Goal: Task Accomplishment & Management: Manage account settings

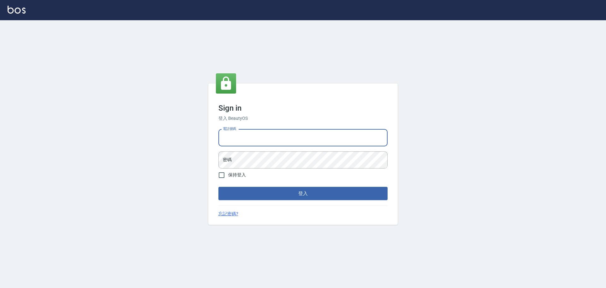
click at [258, 140] on input "電話號碼" at bounding box center [302, 137] width 169 height 17
type input "0922982220"
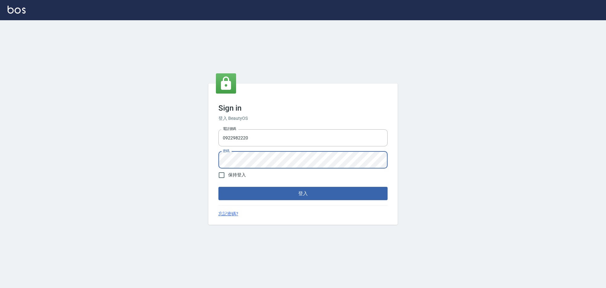
click at [218, 187] on button "登入" at bounding box center [302, 193] width 169 height 13
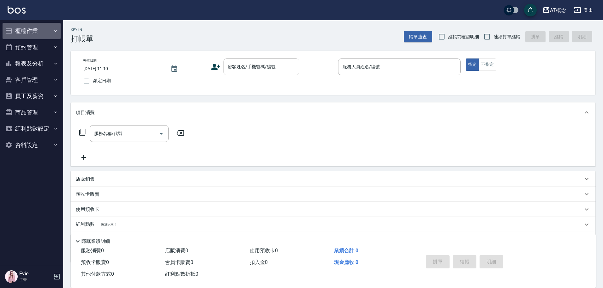
click at [36, 29] on button "櫃檯作業" at bounding box center [32, 31] width 58 height 16
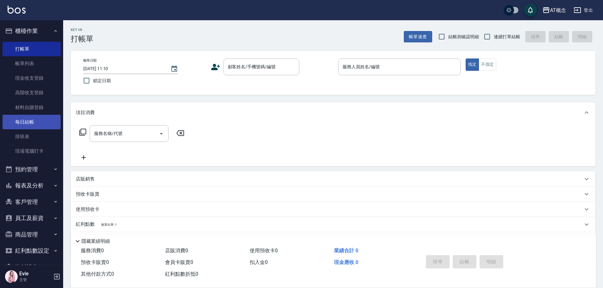
click at [29, 120] on link "每日結帳" at bounding box center [32, 122] width 58 height 15
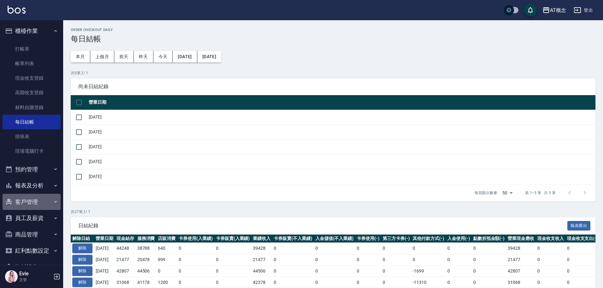
click at [33, 200] on button "客戶管理" at bounding box center [32, 202] width 58 height 16
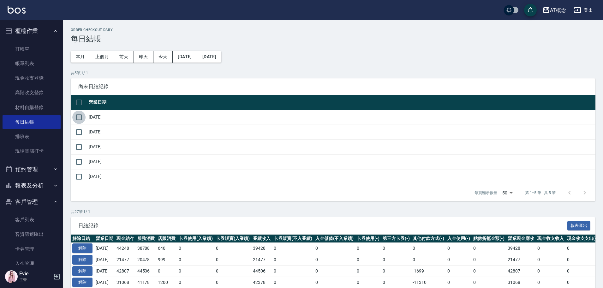
click at [79, 118] on input "checkbox" at bounding box center [78, 116] width 13 height 13
checkbox input "true"
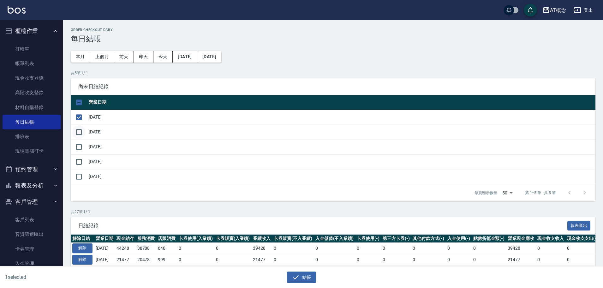
click at [77, 134] on input "checkbox" at bounding box center [78, 131] width 13 height 13
checkbox input "true"
click at [82, 148] on input "checkbox" at bounding box center [78, 146] width 13 height 13
checkbox input "true"
click at [77, 156] on input "checkbox" at bounding box center [78, 161] width 13 height 13
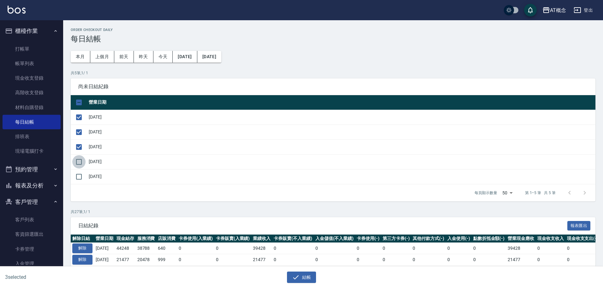
checkbox input "true"
click at [306, 278] on button "結帳" at bounding box center [301, 277] width 29 height 12
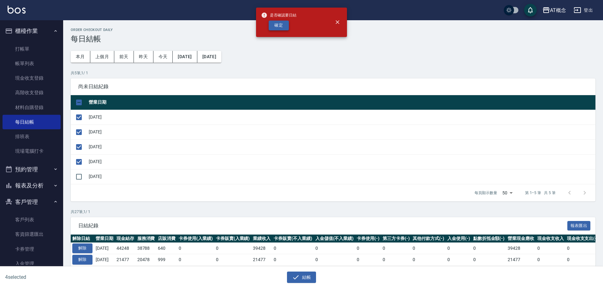
click at [270, 25] on button "確定" at bounding box center [279, 26] width 20 height 10
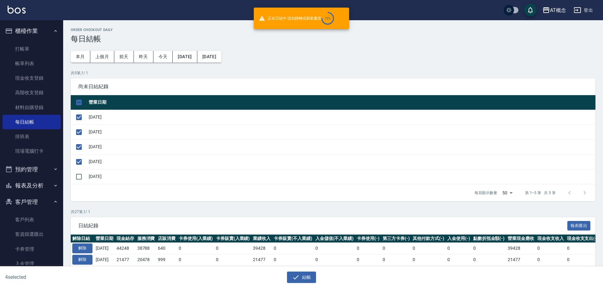
checkbox input "false"
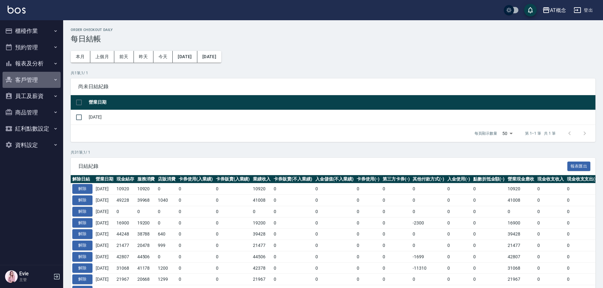
click at [28, 82] on button "客戶管理" at bounding box center [32, 80] width 58 height 16
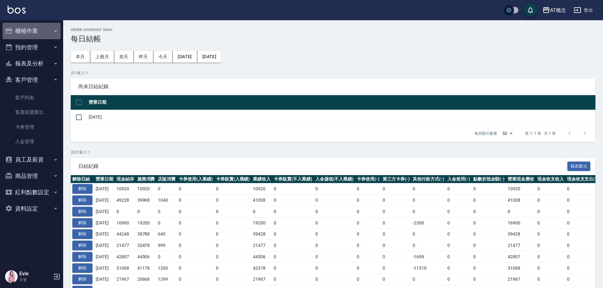
click at [45, 30] on button "櫃檯作業" at bounding box center [32, 31] width 58 height 16
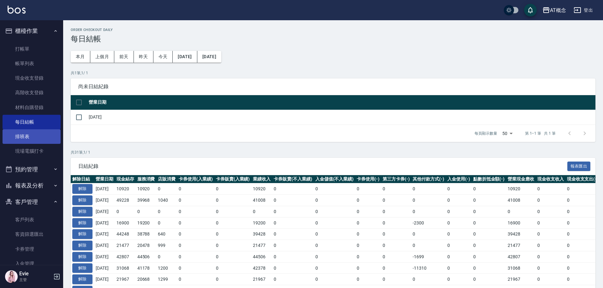
click at [26, 137] on link "排班表" at bounding box center [32, 136] width 58 height 15
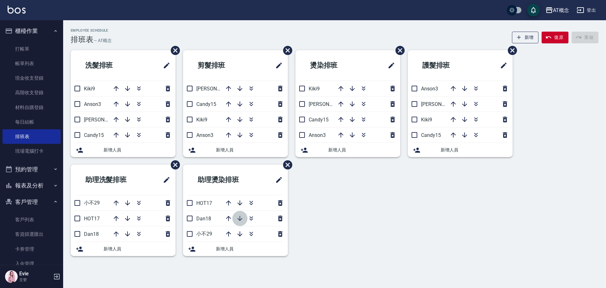
click at [239, 217] on icon "button" at bounding box center [240, 218] width 8 height 8
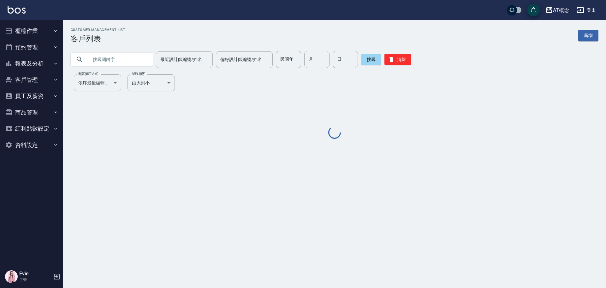
click at [129, 58] on input "text" at bounding box center [117, 59] width 59 height 17
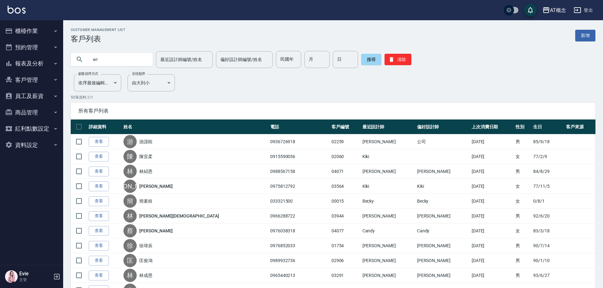
type input "w"
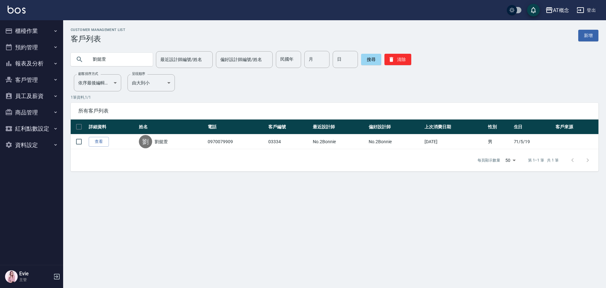
drag, startPoint x: 124, startPoint y: 60, endPoint x: 74, endPoint y: 65, distance: 50.4
click at [74, 65] on div "劉懿萱" at bounding box center [112, 59] width 82 height 13
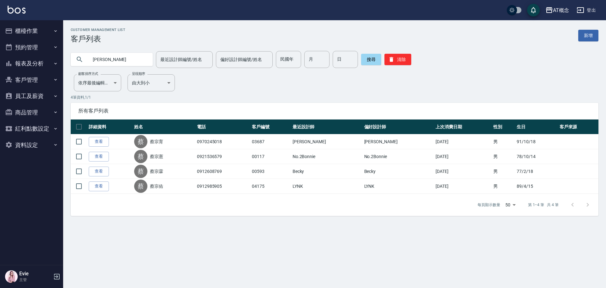
drag, startPoint x: 126, startPoint y: 63, endPoint x: 72, endPoint y: 58, distance: 54.2
click at [73, 58] on div "蔡宗" at bounding box center [112, 59] width 82 height 13
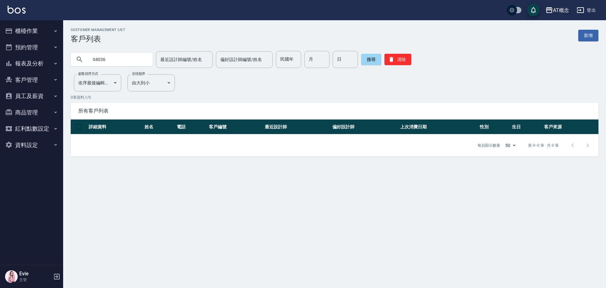
type input "04036"
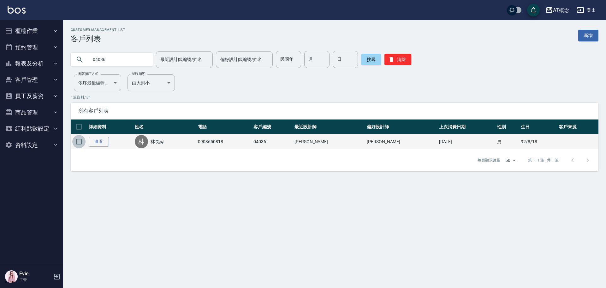
click at [82, 143] on input "checkbox" at bounding box center [78, 141] width 13 height 13
checkbox input "true"
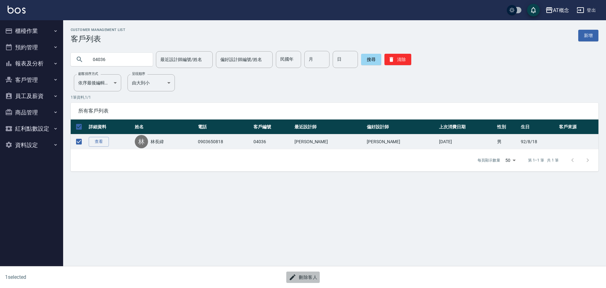
click at [314, 275] on button "刪除客人" at bounding box center [302, 277] width 33 height 12
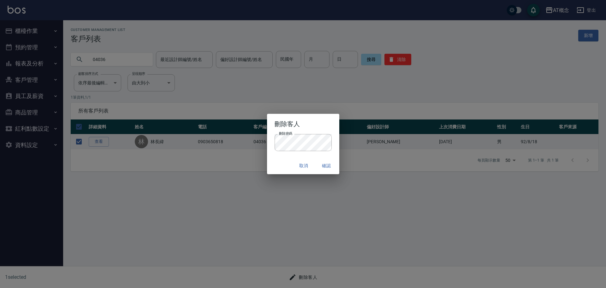
click at [283, 164] on div "取消 確認" at bounding box center [303, 165] width 72 height 17
click at [325, 164] on button "確認" at bounding box center [327, 166] width 20 height 12
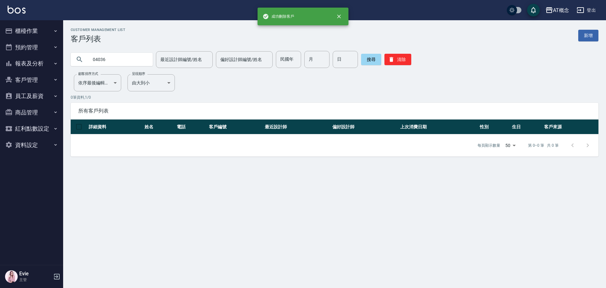
drag, startPoint x: 585, startPoint y: 36, endPoint x: 567, endPoint y: 41, distance: 18.4
click at [585, 36] on link "新增" at bounding box center [588, 36] width 20 height 12
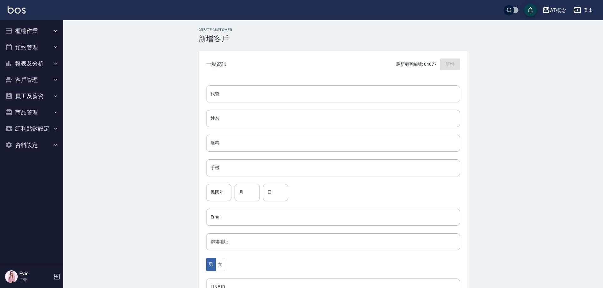
click at [260, 95] on input "代號" at bounding box center [333, 93] width 254 height 17
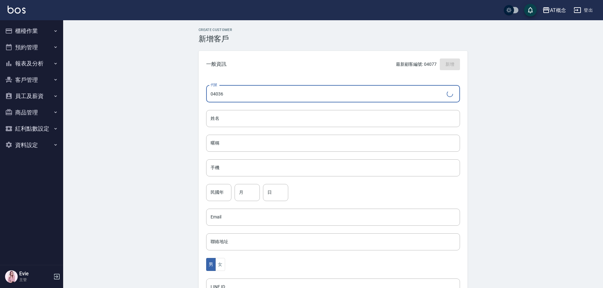
type input "04036"
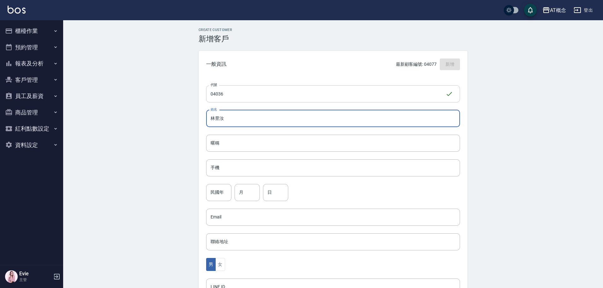
type input "林昱汝"
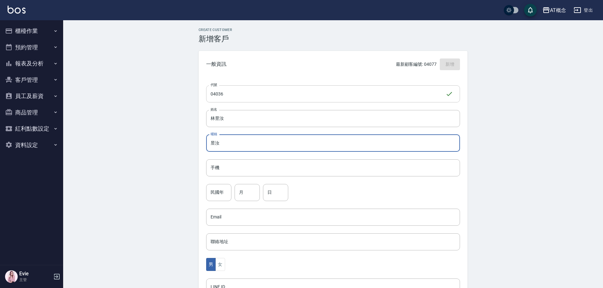
type input "昱汝"
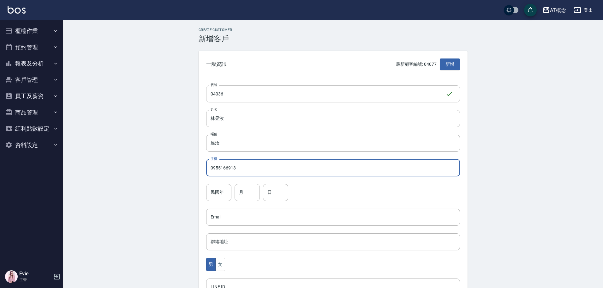
type input "0955166913"
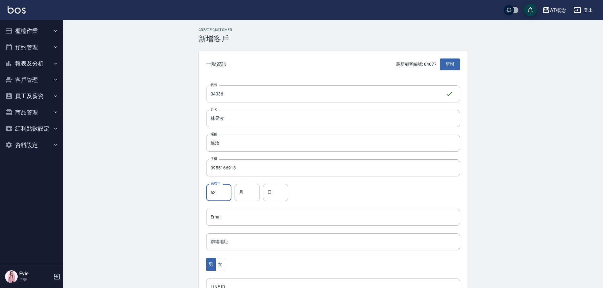
type input "63"
type input "10"
type input "27"
click at [221, 266] on button "女" at bounding box center [219, 264] width 9 height 13
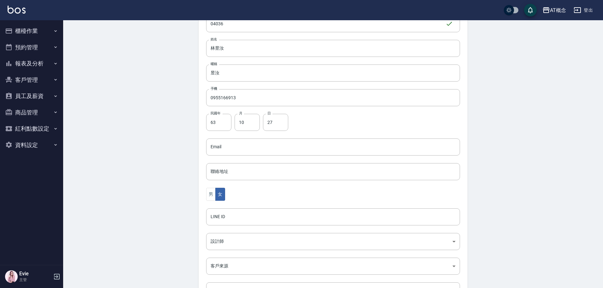
scroll to position [123, 0]
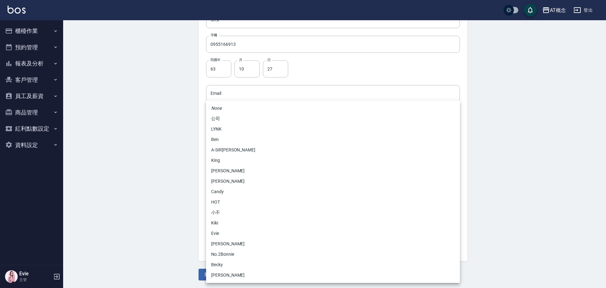
click at [213, 190] on body "AT概念 登出 櫃檯作業 打帳單 帳單列表 現金收支登錄 高階收支登錄 材料自購登錄 每日結帳 排班表 現場電腦打卡 預約管理 預約管理 單日預約紀錄 單週預…" at bounding box center [303, 82] width 606 height 411
click at [227, 252] on li "No.2Bonnie" at bounding box center [333, 254] width 254 height 10
type input "20abcae0-810e-448a-b26a-bcbab897de4d"
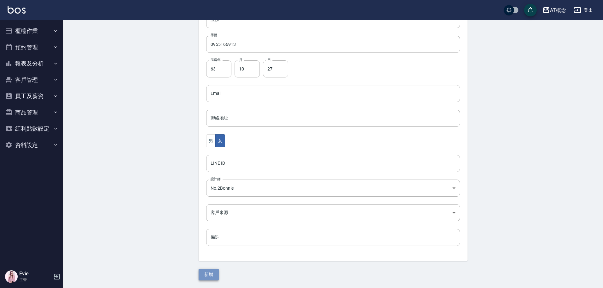
click at [214, 274] on button "新增" at bounding box center [209, 274] width 20 height 12
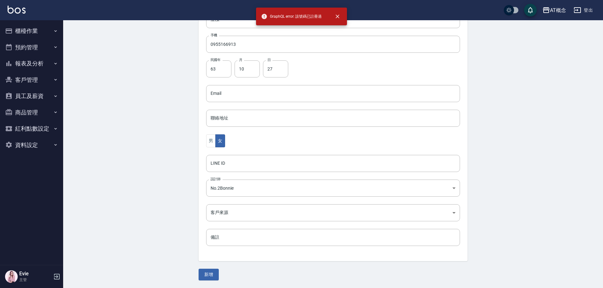
click at [182, 108] on div "Create Customer 新增客戶 一般資訊 最新顧客編號: 04077 新增 代號 04036 ​ 代號 姓名 林昱汝 姓名 暱稱 昱汝 暱稱 手機 …" at bounding box center [333, 92] width 540 height 391
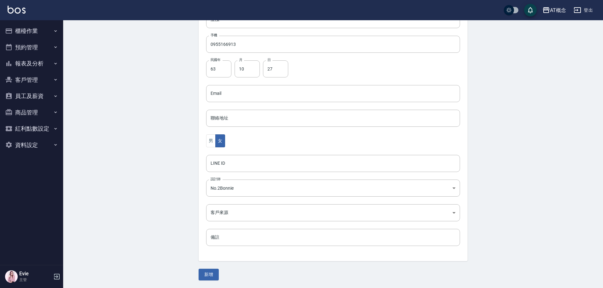
click at [29, 79] on button "客戶管理" at bounding box center [32, 80] width 58 height 16
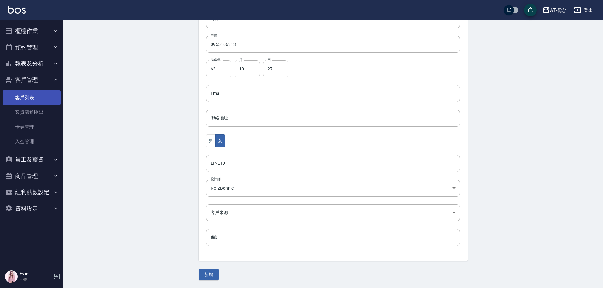
click at [28, 100] on link "客戶列表" at bounding box center [32, 97] width 58 height 15
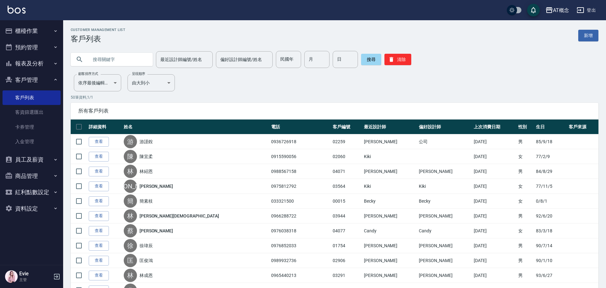
click at [113, 61] on input "text" at bounding box center [117, 59] width 59 height 17
type input "0955166913"
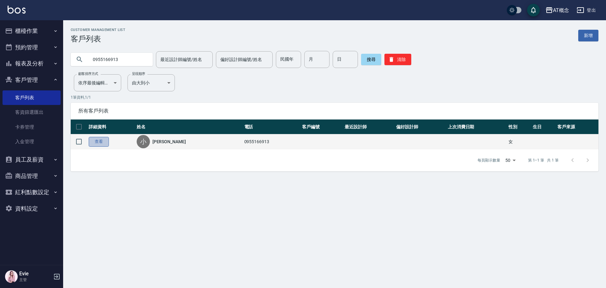
click at [101, 141] on link "查看" at bounding box center [99, 142] width 20 height 10
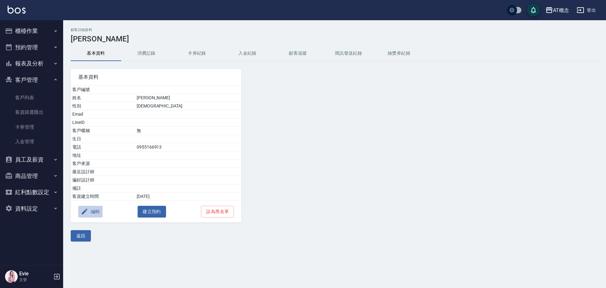
click at [93, 212] on button "編輯" at bounding box center [90, 212] width 24 height 12
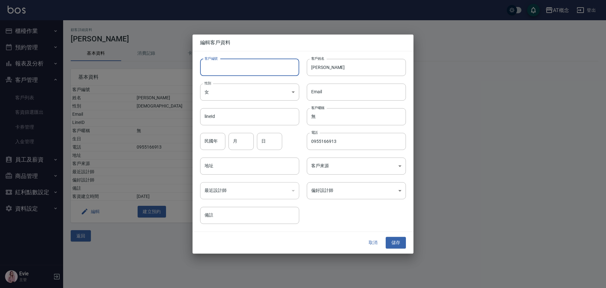
click at [230, 72] on input "客戶編號" at bounding box center [249, 67] width 99 height 17
type input "04036"
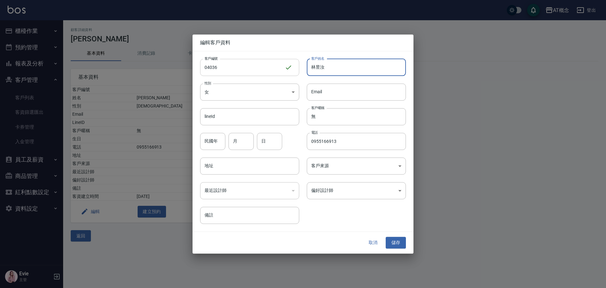
type input "林昱汝"
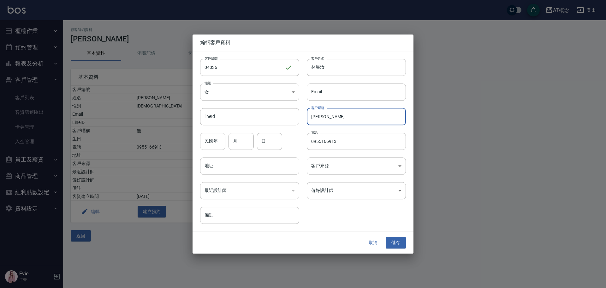
type input "小昱"
click at [219, 138] on input "民國年" at bounding box center [212, 141] width 25 height 17
type input "63"
type input "10"
type input "27"
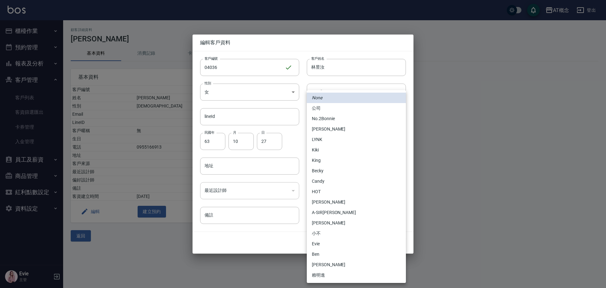
click at [338, 186] on body "AT概念 登出 櫃檯作業 打帳單 帳單列表 現金收支登錄 高階收支登錄 材料自購登錄 每日結帳 排班表 現場電腦打卡 預約管理 預約管理 單日預約紀錄 單週預…" at bounding box center [303, 144] width 606 height 288
click at [326, 119] on li "No.2Bonnie" at bounding box center [356, 118] width 99 height 10
type input "20abcae0-810e-448a-b26a-bcbab897de4d"
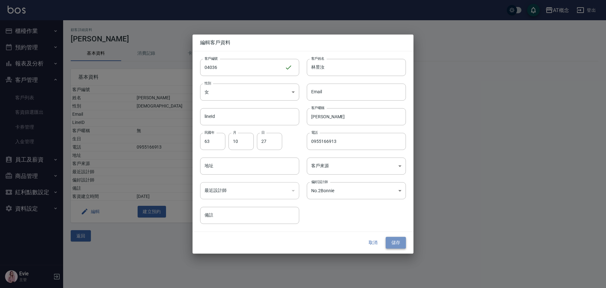
click at [396, 246] on button "儲存" at bounding box center [396, 243] width 20 height 12
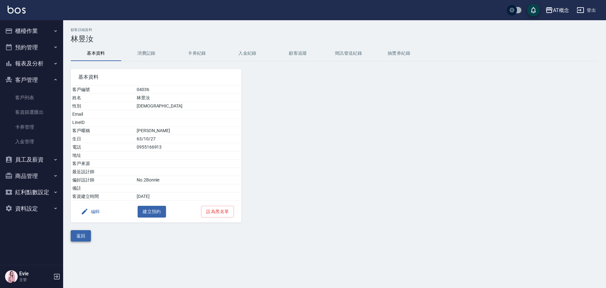
click at [86, 237] on button "返回" at bounding box center [81, 236] width 20 height 12
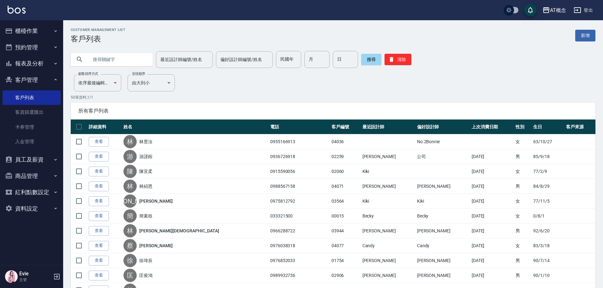
click at [125, 36] on div "Customer Management List 客戶列表 新增" at bounding box center [333, 35] width 525 height 15
click at [107, 57] on input "text" at bounding box center [117, 59] width 59 height 17
type input "04085"
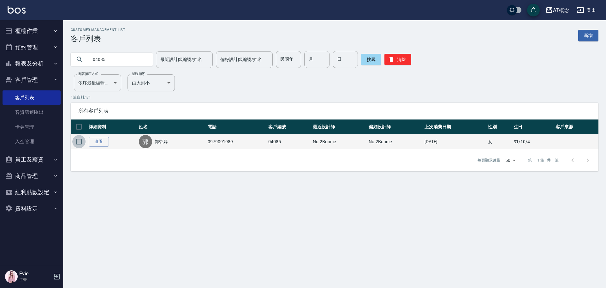
click at [81, 140] on input "checkbox" at bounding box center [78, 141] width 13 height 13
checkbox input "true"
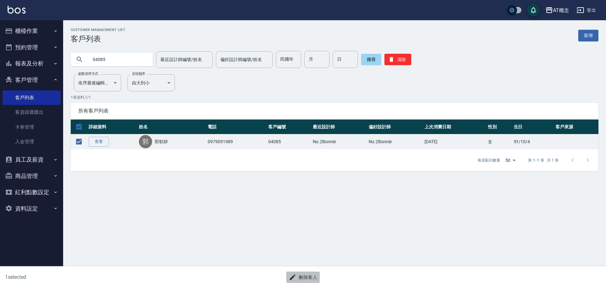
click at [308, 276] on button "刪除客人" at bounding box center [302, 277] width 33 height 12
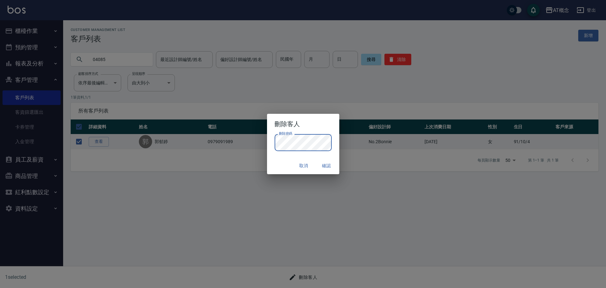
click at [275, 160] on div "取消 確認" at bounding box center [303, 165] width 72 height 17
click at [327, 163] on button "確認" at bounding box center [327, 166] width 20 height 12
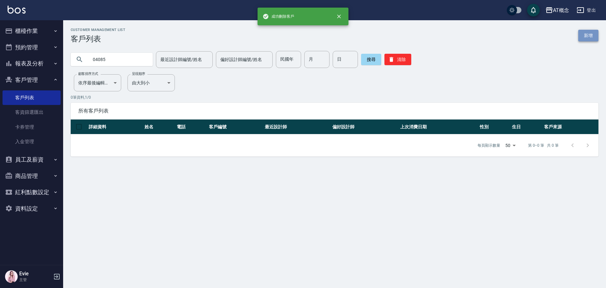
click at [591, 35] on link "新增" at bounding box center [588, 36] width 20 height 12
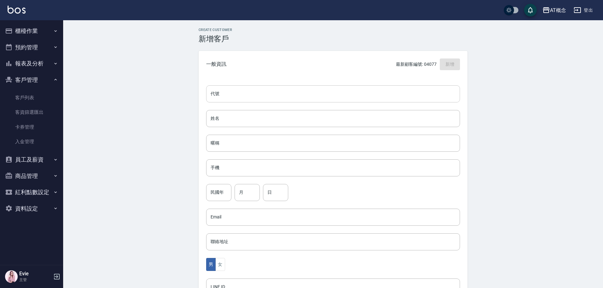
click at [266, 90] on input "代號" at bounding box center [333, 93] width 254 height 17
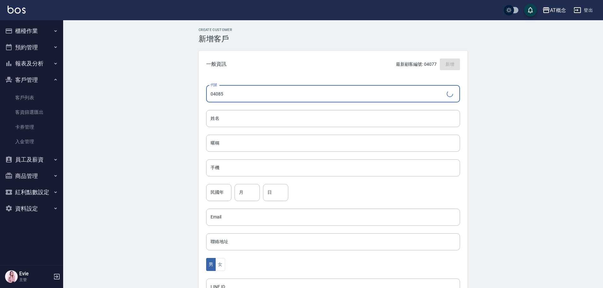
type input "04085"
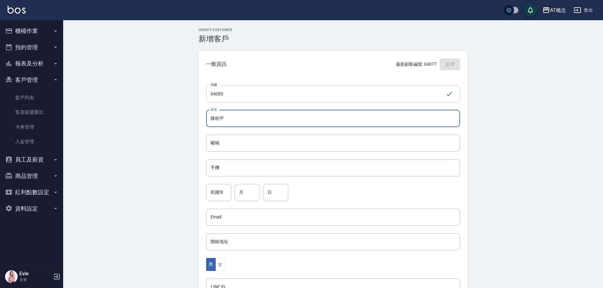
type input "陳柏宇"
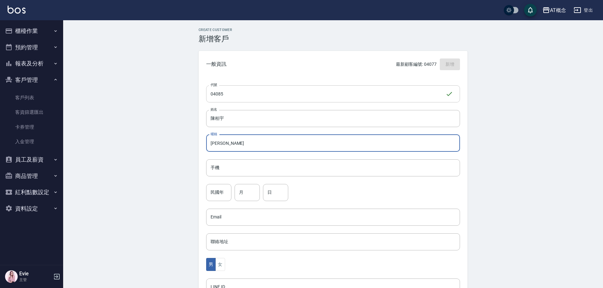
type input "柏宇"
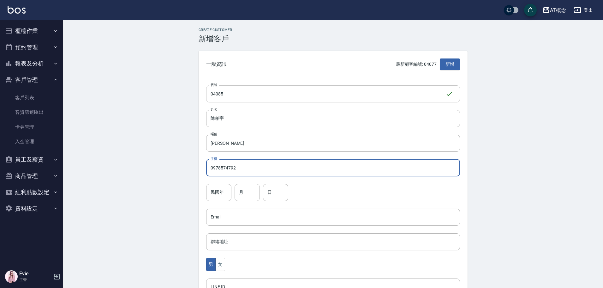
type input "0978574792"
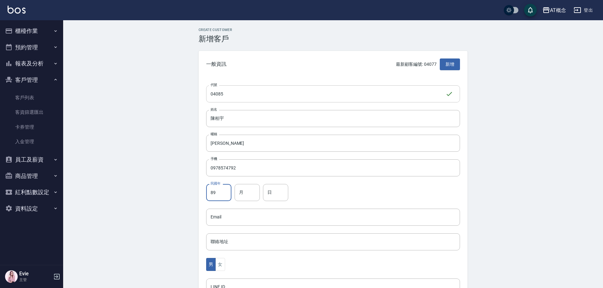
type input "89"
type input "2"
type input "12"
click at [174, 208] on div "Create Customer 新增客戶 一般資訊 最新顧客編號: 04077 新增 代號 04085 ​ 代號 姓名 陳柏宇 姓名 暱稱 柏宇 暱稱 手機 …" at bounding box center [333, 215] width 540 height 391
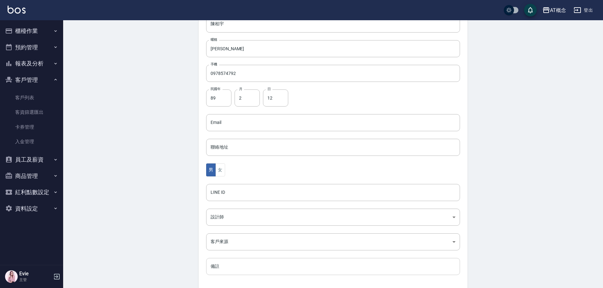
scroll to position [95, 0]
click at [244, 218] on body "AT概念 登出 櫃檯作業 打帳單 帳單列表 現金收支登錄 高階收支登錄 材料自購登錄 每日結帳 排班表 現場電腦打卡 預約管理 預約管理 單日預約紀錄 單週預…" at bounding box center [301, 110] width 603 height 411
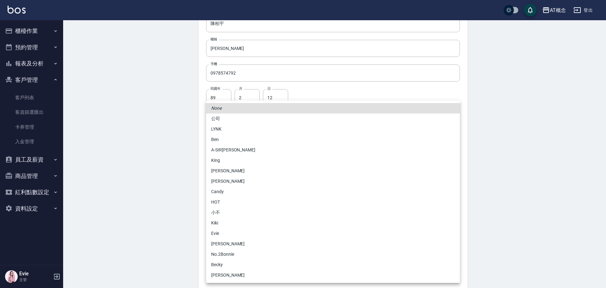
click at [225, 191] on li "Candy" at bounding box center [333, 191] width 254 height 10
type input "95c88325-489e-4505-91c2-94462fb1bea6"
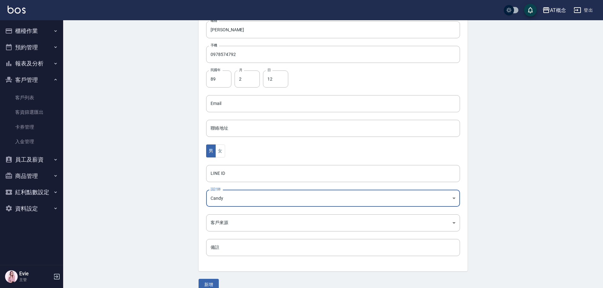
scroll to position [123, 0]
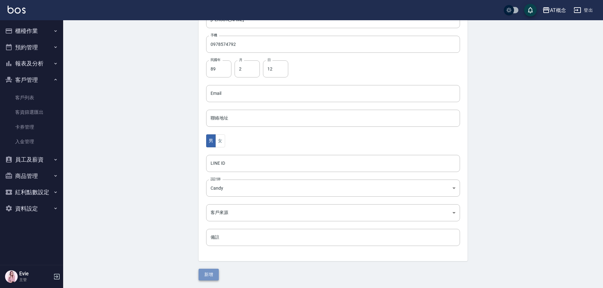
click at [208, 275] on button "新增" at bounding box center [209, 274] width 20 height 12
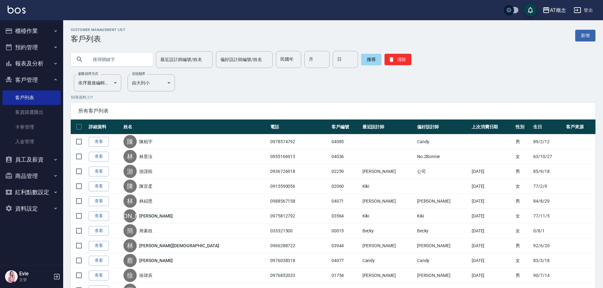
click at [118, 57] on input "text" at bounding box center [117, 59] width 59 height 17
type input "歌"
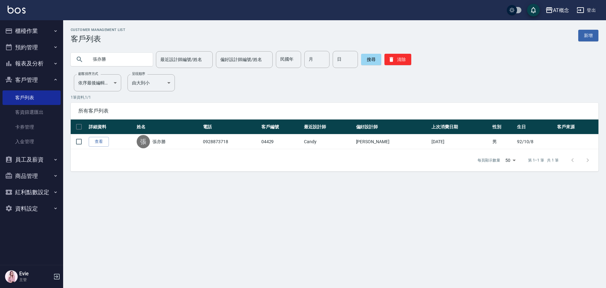
drag, startPoint x: 117, startPoint y: 60, endPoint x: 23, endPoint y: 56, distance: 94.5
click at [24, 56] on div "AT概念 登出 櫃檯作業 打帳單 帳單列表 現金收支登錄 高階收支登錄 材料自購登錄 每日結帳 排班表 現場電腦打卡 預約管理 預約管理 單日預約紀錄 單週預…" at bounding box center [303, 144] width 606 height 288
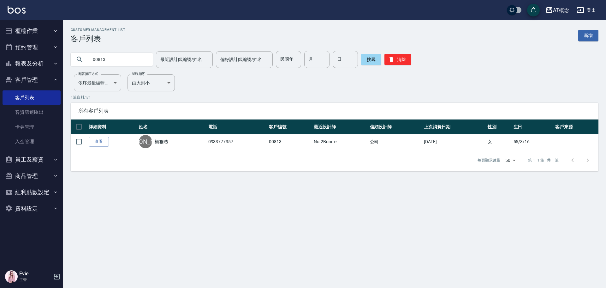
drag, startPoint x: 107, startPoint y: 61, endPoint x: 53, endPoint y: 62, distance: 54.6
click at [53, 62] on div "AT概念 登出 櫃檯作業 打帳單 帳單列表 現金收支登錄 高階收支登錄 材料自購登錄 每日結帳 排班表 現場電腦打卡 預約管理 預約管理 單日預約紀錄 單週預…" at bounding box center [303, 144] width 606 height 288
type input "楚"
type input "[PERSON_NAME]"
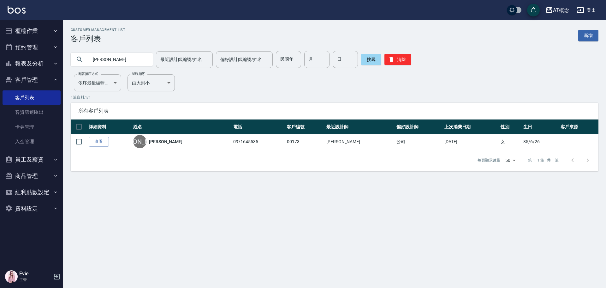
click at [34, 30] on button "櫃檯作業" at bounding box center [32, 31] width 58 height 16
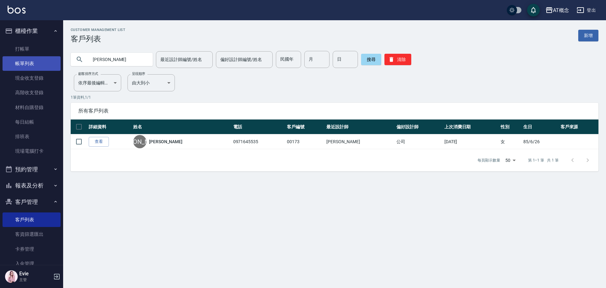
click at [31, 62] on link "帳單列表" at bounding box center [32, 63] width 58 height 15
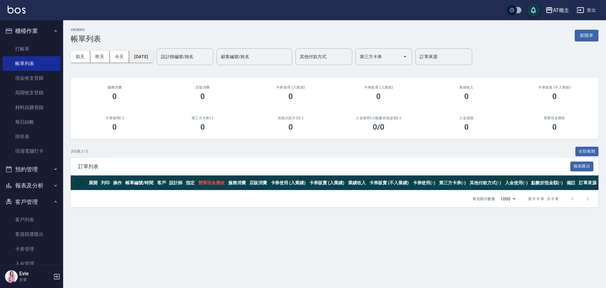
click at [146, 54] on button "2025/10/04" at bounding box center [141, 57] width 24 height 12
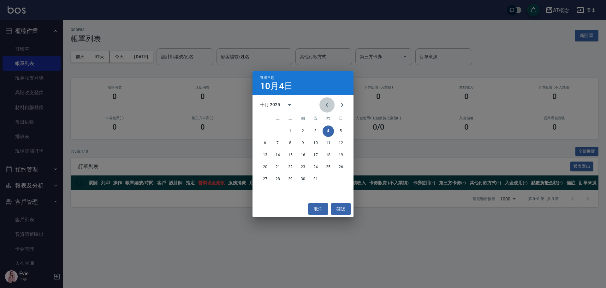
click at [326, 104] on icon "Previous month" at bounding box center [327, 105] width 8 height 8
click at [330, 101] on icon "Previous month" at bounding box center [327, 105] width 8 height 8
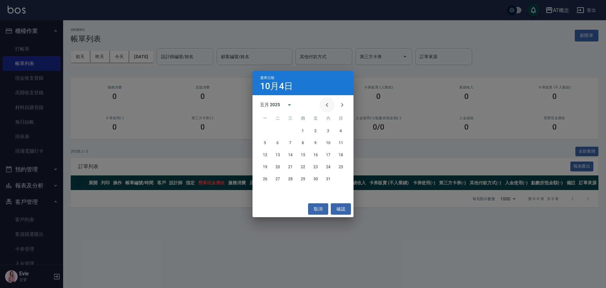
click at [330, 102] on icon "Previous month" at bounding box center [327, 105] width 8 height 8
click at [339, 165] on button "23" at bounding box center [340, 166] width 11 height 11
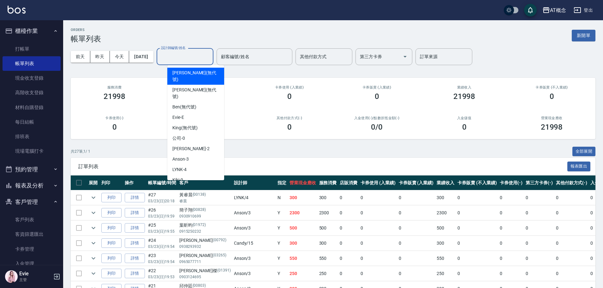
click at [183, 57] on input "設計師編號/姓名" at bounding box center [184, 56] width 51 height 11
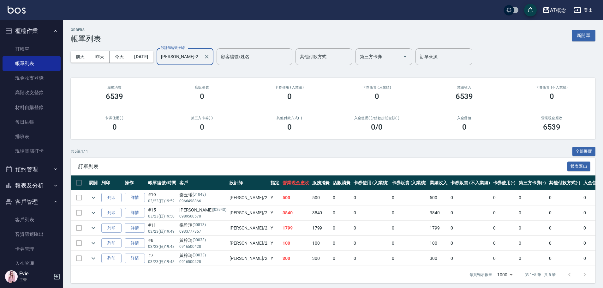
type input "邦妮-2"
click at [19, 48] on link "打帳單" at bounding box center [32, 49] width 58 height 15
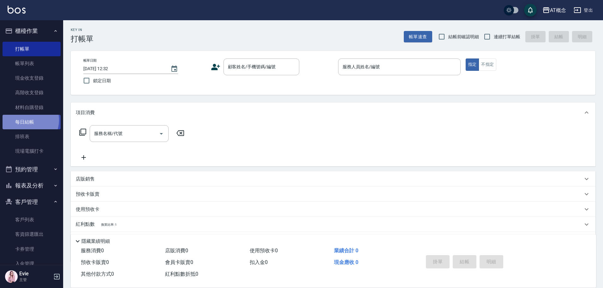
click at [27, 120] on link "每日結帳" at bounding box center [32, 122] width 58 height 15
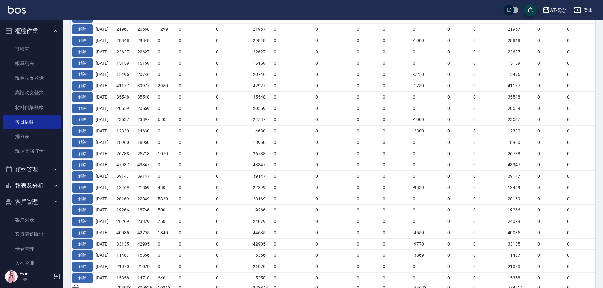
scroll to position [283, 0]
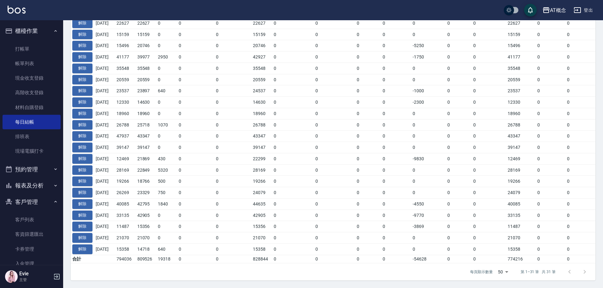
click at [585, 272] on div at bounding box center [577, 271] width 30 height 15
click at [583, 272] on div at bounding box center [577, 271] width 30 height 15
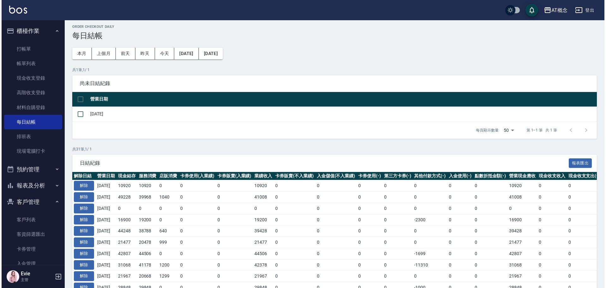
scroll to position [0, 0]
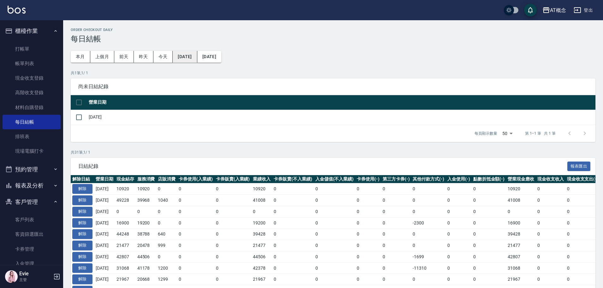
click at [197, 55] on button "2025/09/03" at bounding box center [185, 57] width 24 height 12
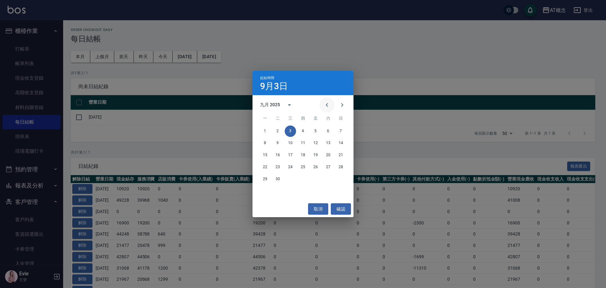
click at [325, 104] on icon "Previous month" at bounding box center [327, 105] width 8 height 8
click at [326, 104] on icon "Previous month" at bounding box center [327, 105] width 8 height 8
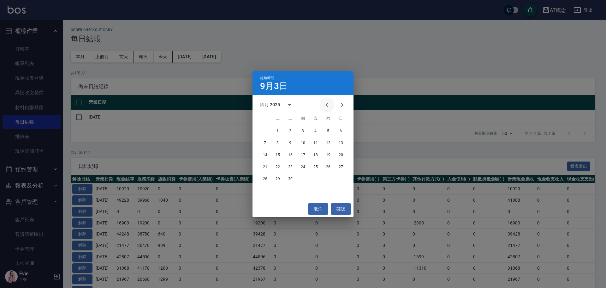
click at [326, 104] on icon "Previous month" at bounding box center [327, 105] width 8 height 8
click at [339, 167] on button "23" at bounding box center [340, 166] width 11 height 11
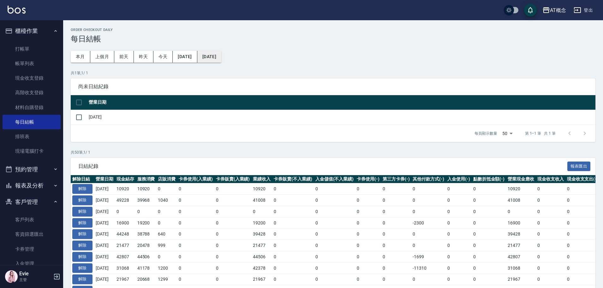
click at [221, 58] on button "2025/10/04" at bounding box center [209, 57] width 24 height 12
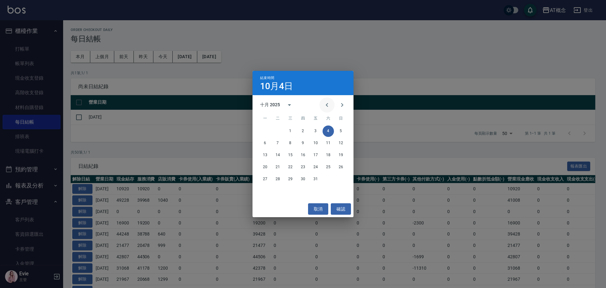
click at [326, 101] on icon "Previous month" at bounding box center [327, 105] width 8 height 8
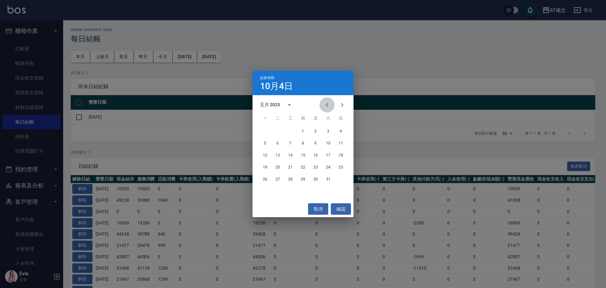
click at [326, 101] on icon "Previous month" at bounding box center [327, 105] width 8 height 8
click at [341, 166] on button "23" at bounding box center [340, 166] width 11 height 11
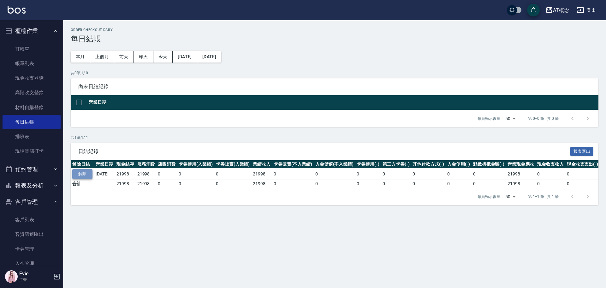
click at [84, 172] on button "解除" at bounding box center [82, 174] width 20 height 10
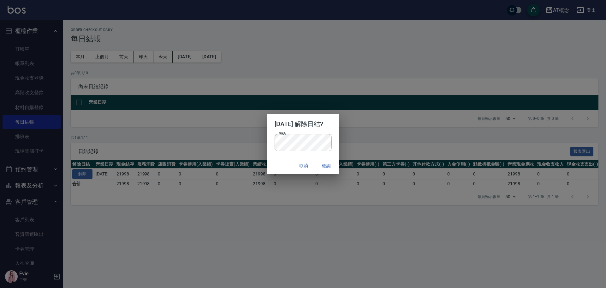
drag, startPoint x: 284, startPoint y: 165, endPoint x: 290, endPoint y: 162, distance: 6.0
click at [284, 165] on div "取消 確認" at bounding box center [303, 165] width 72 height 17
click at [331, 165] on button "確認" at bounding box center [327, 166] width 20 height 12
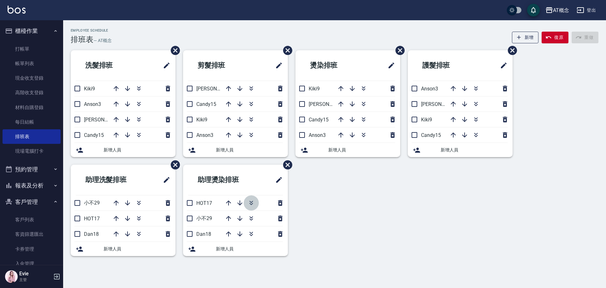
click at [252, 202] on icon "button" at bounding box center [250, 201] width 3 height 2
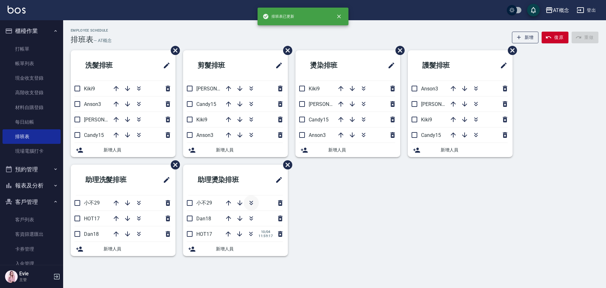
click at [251, 203] on icon "button" at bounding box center [252, 203] width 8 height 8
click at [139, 232] on icon "button" at bounding box center [139, 234] width 8 height 8
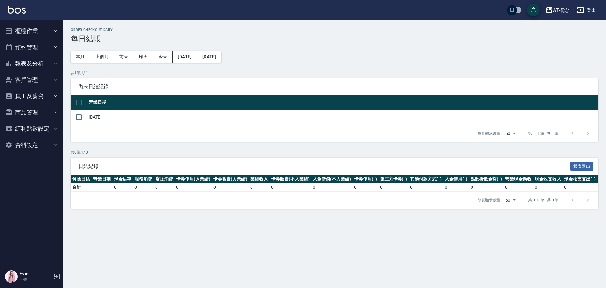
drag, startPoint x: 31, startPoint y: 78, endPoint x: 29, endPoint y: 83, distance: 5.2
click at [30, 78] on button "客戶管理" at bounding box center [32, 80] width 58 height 16
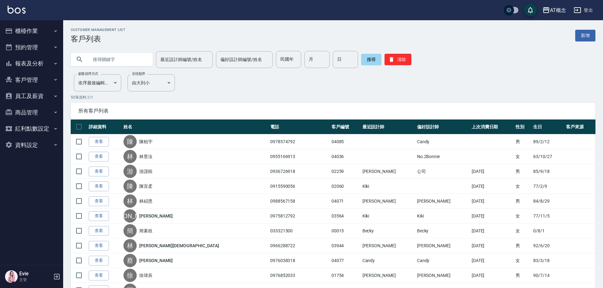
click at [113, 60] on input "text" at bounding box center [117, 59] width 59 height 17
type input "00607"
click at [365, 61] on button "搜尋" at bounding box center [371, 59] width 20 height 11
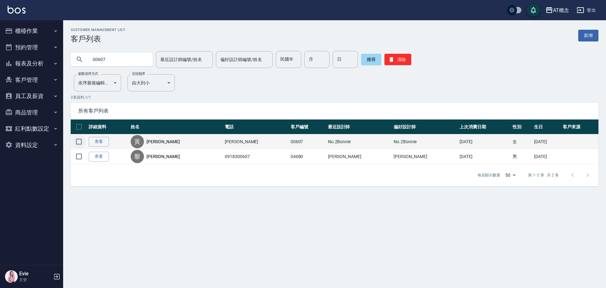
click at [78, 141] on input "checkbox" at bounding box center [78, 141] width 13 height 13
checkbox input "true"
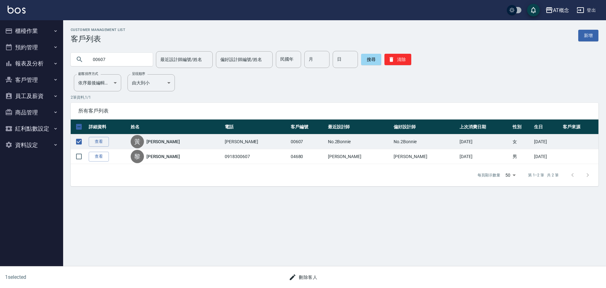
click at [305, 276] on button "刪除客人" at bounding box center [302, 277] width 33 height 12
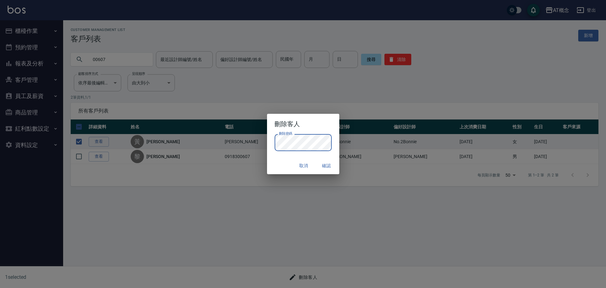
drag, startPoint x: 278, startPoint y: 162, endPoint x: 292, endPoint y: 161, distance: 13.9
click at [278, 162] on div "取消 確認" at bounding box center [303, 165] width 72 height 17
click at [325, 168] on button "確認" at bounding box center [327, 166] width 20 height 12
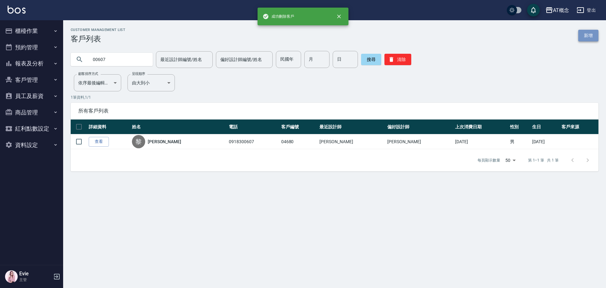
click at [590, 37] on link "新增" at bounding box center [588, 36] width 20 height 12
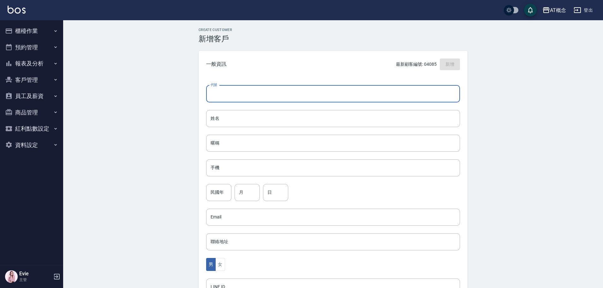
click at [272, 95] on input "代號" at bounding box center [333, 93] width 254 height 17
type input "00607"
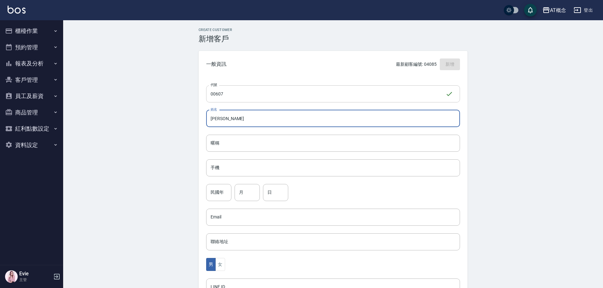
type input "李莉"
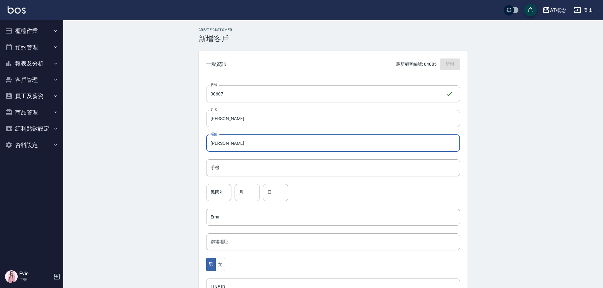
type input "莉"
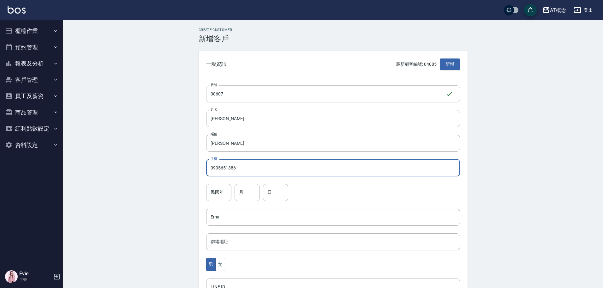
type input "0905651386"
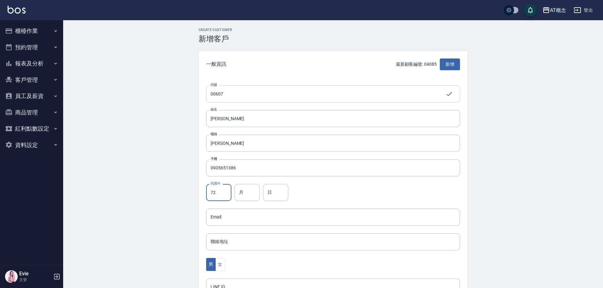
type input "72"
type input "9"
type input "10"
drag, startPoint x: 218, startPoint y: 265, endPoint x: 219, endPoint y: 260, distance: 4.2
click at [218, 264] on button "女" at bounding box center [219, 264] width 9 height 13
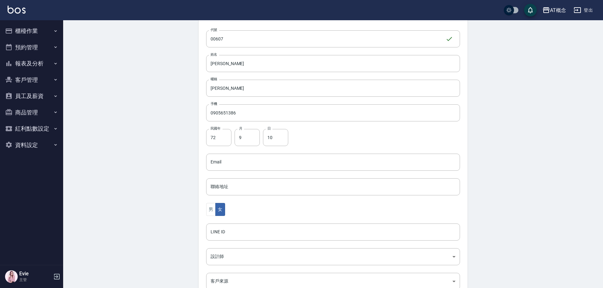
scroll to position [95, 0]
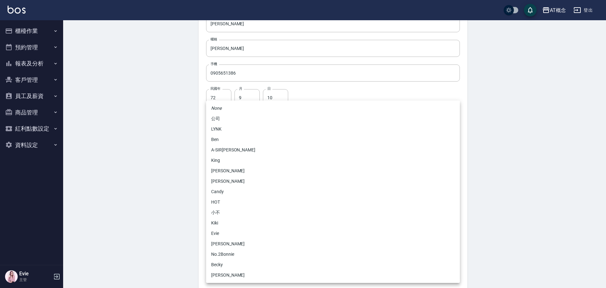
click at [231, 218] on body "AT概念 登出 櫃檯作業 打帳單 帳單列表 現金收支登錄 高階收支登錄 材料自購登錄 每日結帳 排班表 現場電腦打卡 預約管理 預約管理 單日預約紀錄 單週預…" at bounding box center [303, 110] width 606 height 411
click at [226, 255] on li "No.2Bonnie" at bounding box center [333, 254] width 254 height 10
type input "20abcae0-810e-448a-b26a-bcbab897de4d"
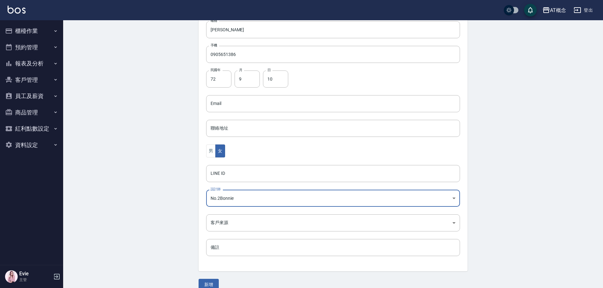
scroll to position [123, 0]
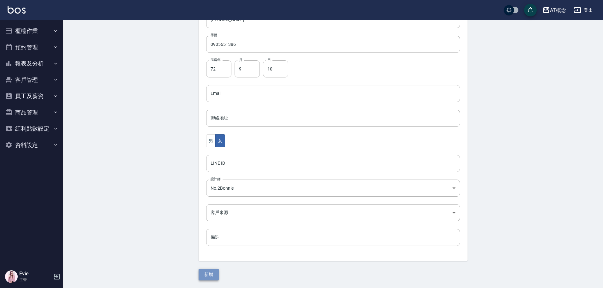
click at [210, 277] on button "新增" at bounding box center [209, 274] width 20 height 12
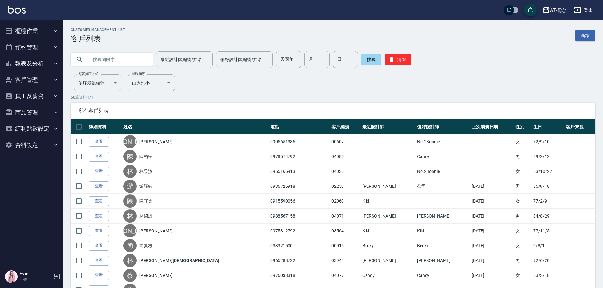
click at [31, 33] on button "櫃檯作業" at bounding box center [32, 31] width 58 height 16
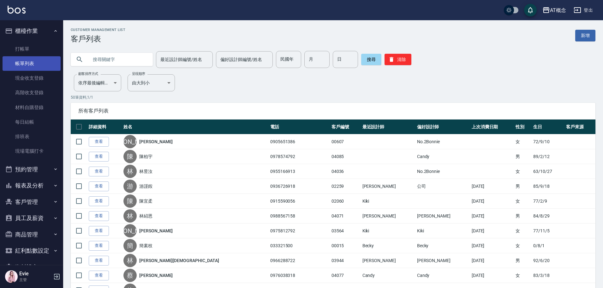
click at [28, 63] on link "帳單列表" at bounding box center [32, 63] width 58 height 15
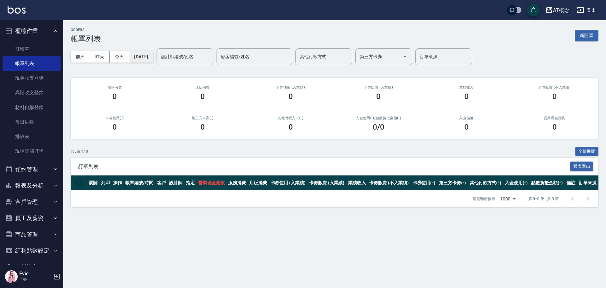
click at [148, 58] on button "2025/10/04" at bounding box center [141, 57] width 24 height 12
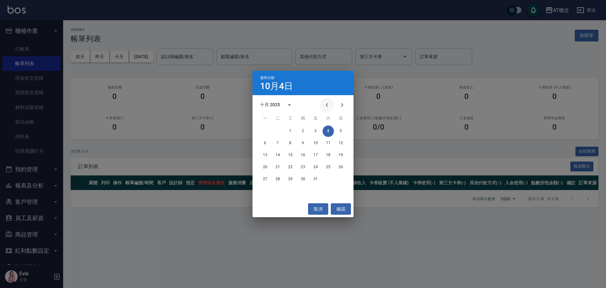
click at [328, 104] on icon "Previous month" at bounding box center [327, 105] width 8 height 8
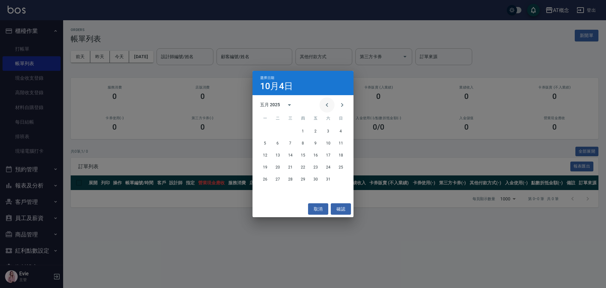
click at [328, 104] on icon "Previous month" at bounding box center [327, 105] width 8 height 8
click at [327, 106] on icon "Previous month" at bounding box center [327, 105] width 8 height 8
click at [342, 166] on button "23" at bounding box center [340, 166] width 11 height 11
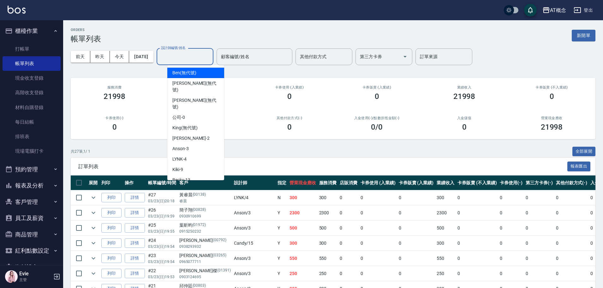
click at [192, 54] on input "設計師編號/姓名" at bounding box center [184, 56] width 51 height 11
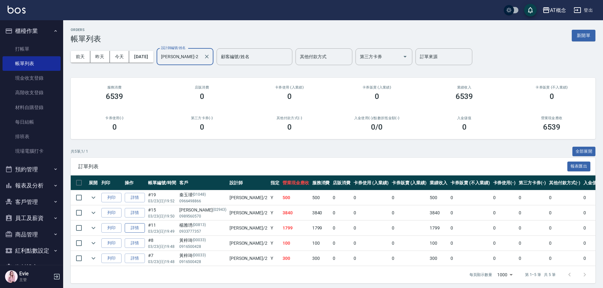
type input "邦妮-2"
click at [136, 230] on link "詳情" at bounding box center [135, 228] width 20 height 10
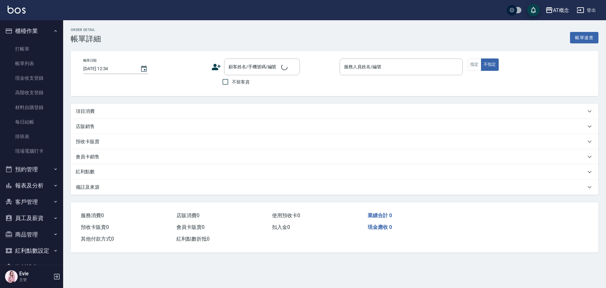
type input "2025/03/23 19:49"
type input "邦妮-2"
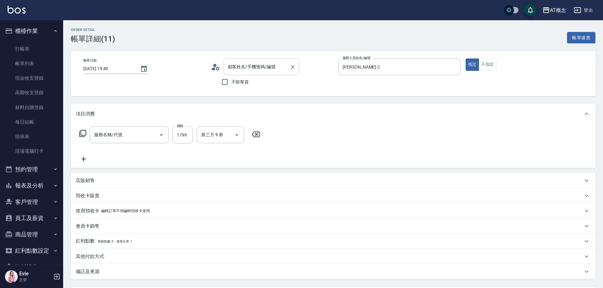
type input "楊雅琇/0933777357/00813"
type input "400 染髮(400)"
click at [296, 67] on button "Clear" at bounding box center [292, 67] width 9 height 9
type input "170"
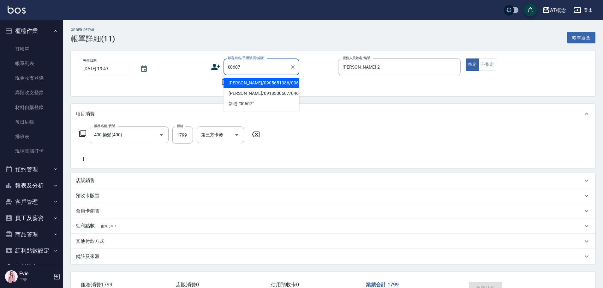
click at [260, 83] on li "李莉/0905651386/00607" at bounding box center [262, 83] width 76 height 10
type input "李莉/0905651386/00607"
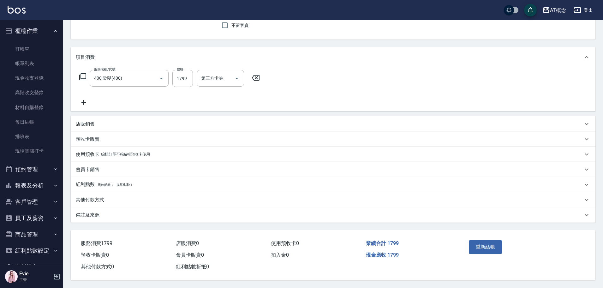
scroll to position [59, 0]
click at [493, 249] on button "重新結帳" at bounding box center [485, 246] width 33 height 13
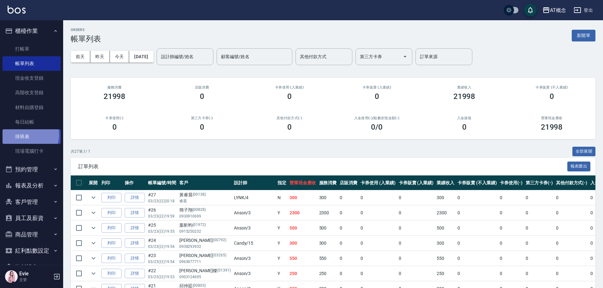
click at [26, 135] on link "排班表" at bounding box center [32, 136] width 58 height 15
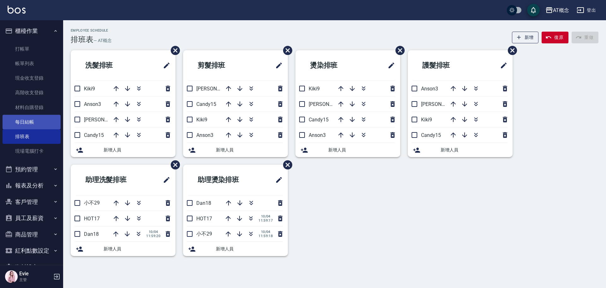
click at [26, 124] on link "每日結帳" at bounding box center [32, 122] width 58 height 15
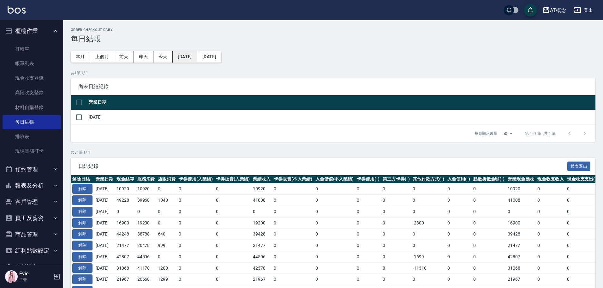
click at [192, 57] on button "2025/09/03" at bounding box center [185, 57] width 24 height 12
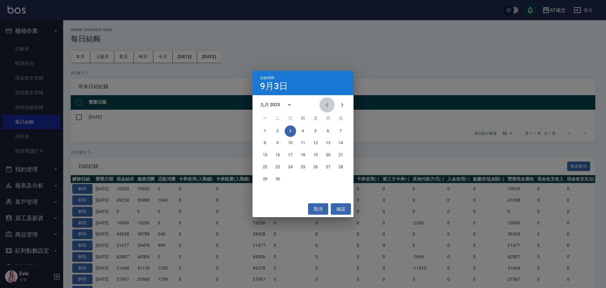
click at [331, 104] on button "Previous month" at bounding box center [326, 104] width 15 height 15
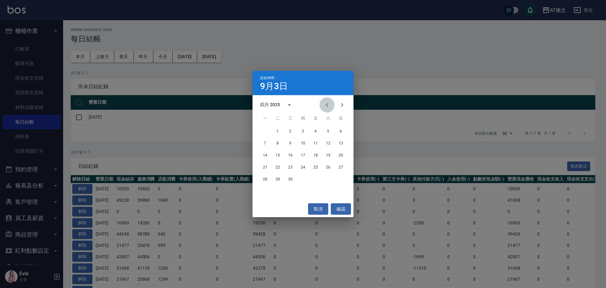
click at [331, 104] on button "Previous month" at bounding box center [326, 104] width 15 height 15
click at [340, 166] on button "23" at bounding box center [340, 166] width 11 height 11
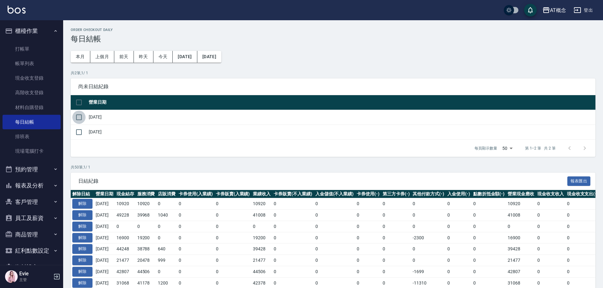
click at [78, 118] on input "checkbox" at bounding box center [78, 116] width 13 height 13
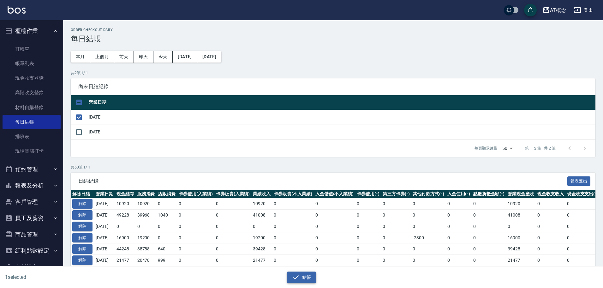
click at [305, 278] on button "結帳" at bounding box center [301, 277] width 29 height 12
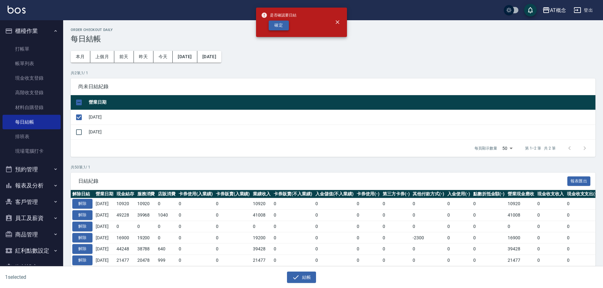
click at [278, 25] on button "確定" at bounding box center [279, 26] width 20 height 10
checkbox input "false"
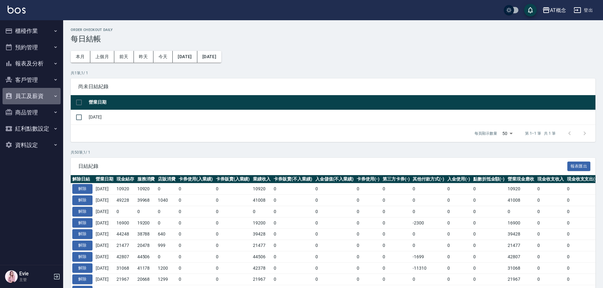
click at [30, 97] on button "員工及薪資" at bounding box center [32, 96] width 58 height 16
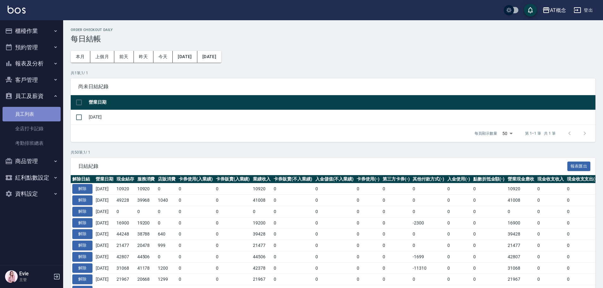
click at [28, 113] on link "員工列表" at bounding box center [32, 114] width 58 height 15
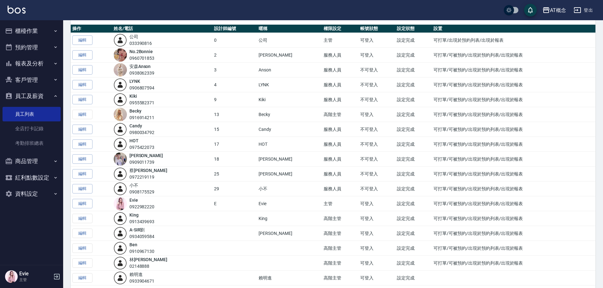
scroll to position [39, 0]
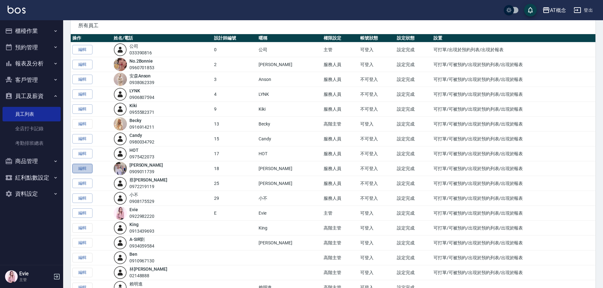
click at [88, 169] on link "編輯" at bounding box center [82, 169] width 20 height 10
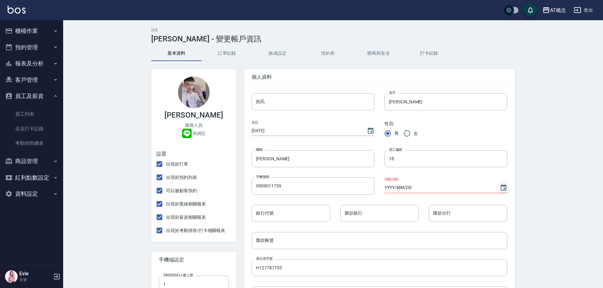
click at [505, 191] on icon "Choose date" at bounding box center [504, 188] width 8 height 8
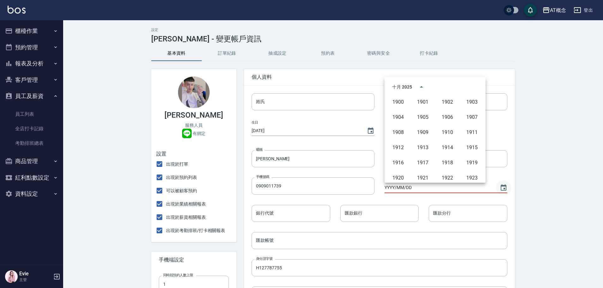
scroll to position [433, 0]
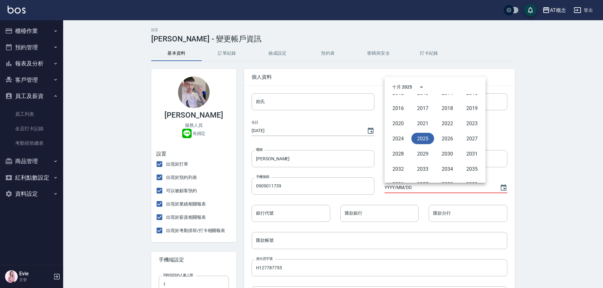
click at [423, 140] on button "2025" at bounding box center [422, 138] width 23 height 11
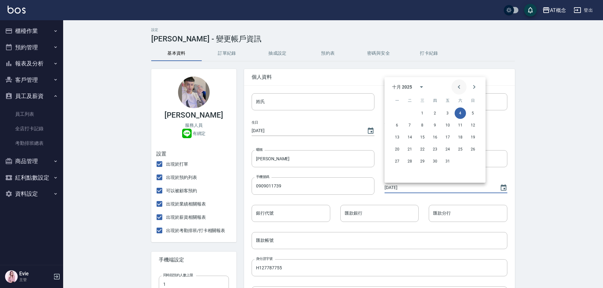
click at [460, 87] on icon "Previous month" at bounding box center [459, 87] width 8 height 8
click at [398, 112] on button "1" at bounding box center [396, 112] width 11 height 11
type input "2025/09/01"
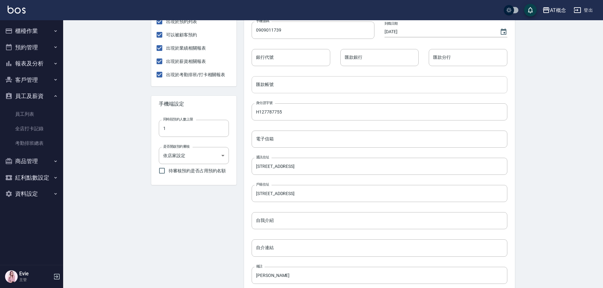
scroll to position [216, 0]
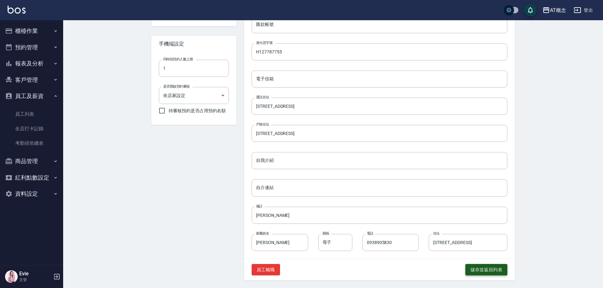
click at [473, 268] on button "儲存並返回列表" at bounding box center [486, 270] width 42 height 12
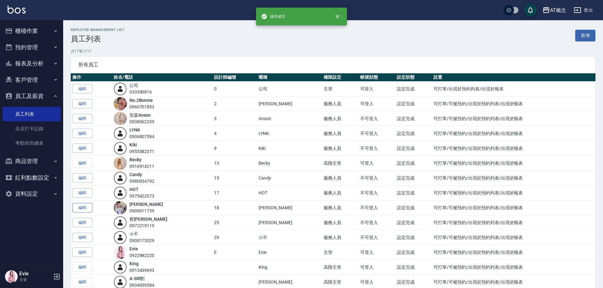
click at [86, 208] on link "編輯" at bounding box center [82, 208] width 20 height 10
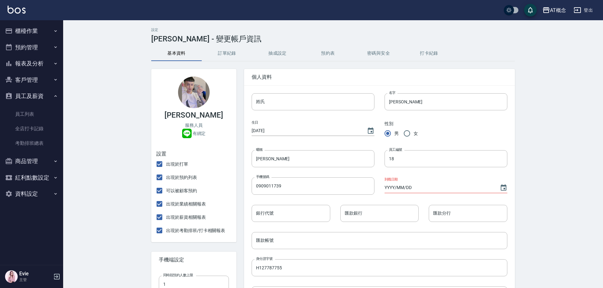
type input "2025/09/01"
click at [297, 215] on input "銀行代號" at bounding box center [291, 213] width 79 height 17
type input "700"
click at [367, 216] on input "匯款銀行" at bounding box center [379, 213] width 79 height 17
type input "第一銀行"
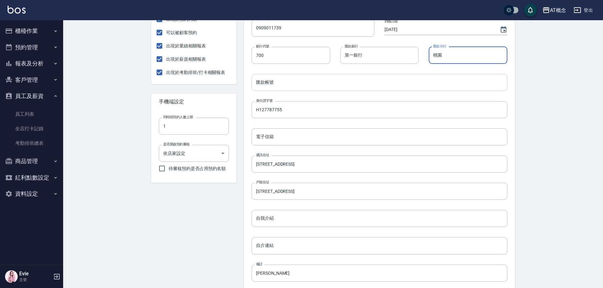
scroll to position [216, 0]
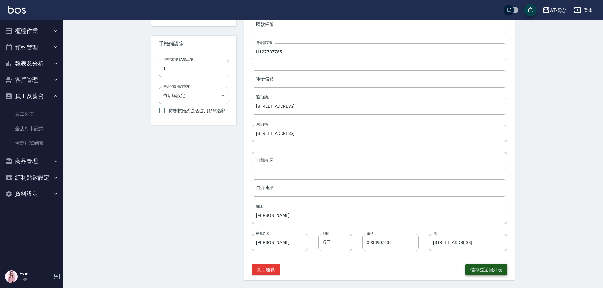
type input "桃園"
click at [489, 270] on button "儲存並返回列表" at bounding box center [486, 270] width 42 height 12
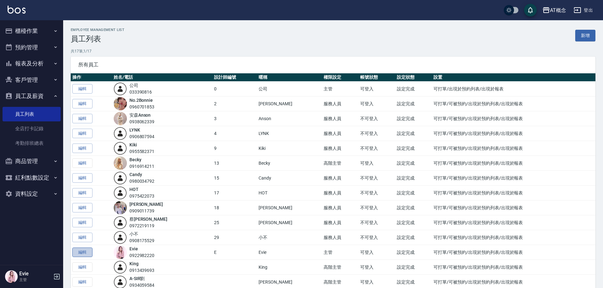
click at [86, 250] on link "編輯" at bounding box center [82, 252] width 20 height 10
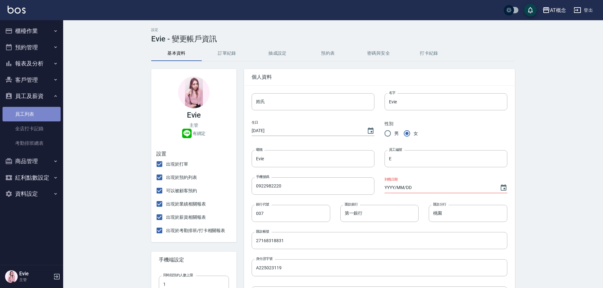
click at [25, 111] on link "員工列表" at bounding box center [32, 114] width 58 height 15
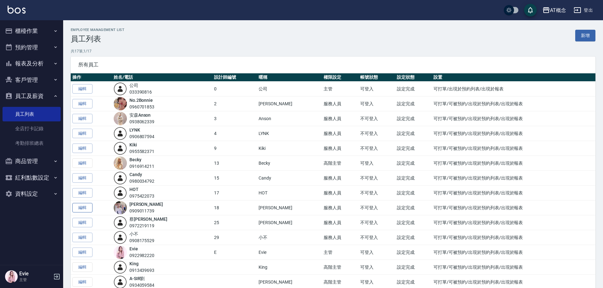
click at [84, 203] on link "編輯" at bounding box center [82, 208] width 20 height 10
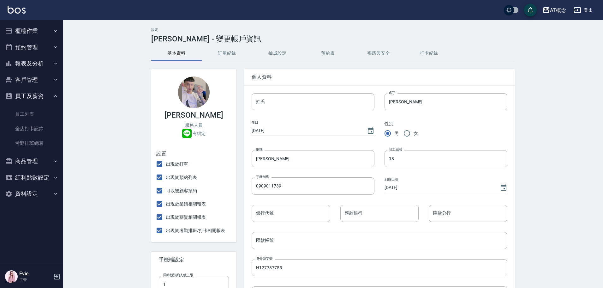
type input "700"
type input "第一銀行"
type input "桃園"
click at [277, 209] on input "700" at bounding box center [291, 213] width 79 height 17
drag, startPoint x: 278, startPoint y: 212, endPoint x: 221, endPoint y: 227, distance: 59.5
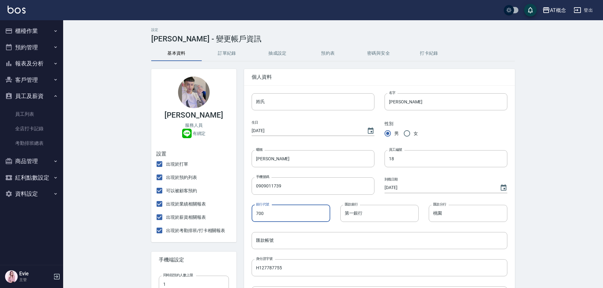
click at [229, 227] on div "Dan 服務人員 有綁定 設置 出現於打單 出現於預約列表 可以被顧客預約 出現於業績相關報表 出現於薪資相關報表 出現於考勤排班/打卡相關報表 手機端設定…" at bounding box center [329, 278] width 371 height 434
type input "007"
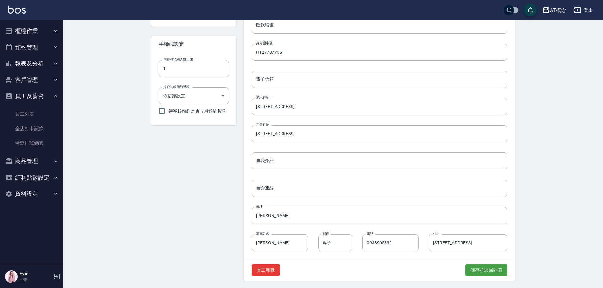
scroll to position [216, 0]
click at [478, 269] on button "儲存並返回列表" at bounding box center [486, 270] width 42 height 12
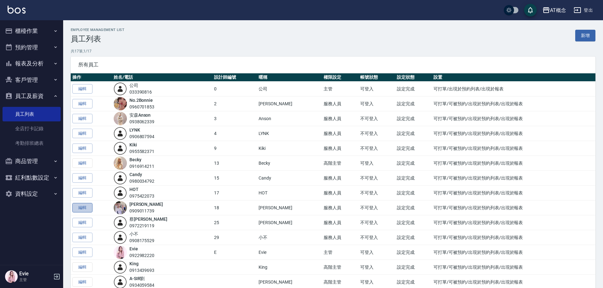
click at [85, 206] on link "編輯" at bounding box center [82, 208] width 20 height 10
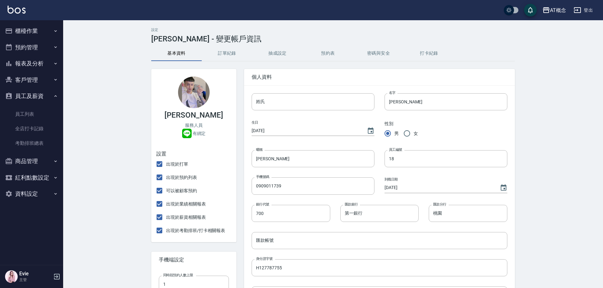
type input "007"
click at [364, 214] on input "第一銀行" at bounding box center [379, 213] width 79 height 17
click at [280, 240] on input "匯款帳號" at bounding box center [380, 240] width 256 height 17
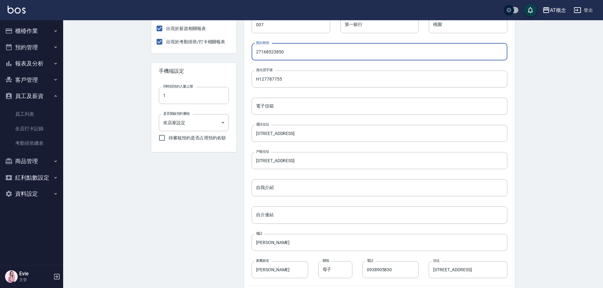
scroll to position [216, 0]
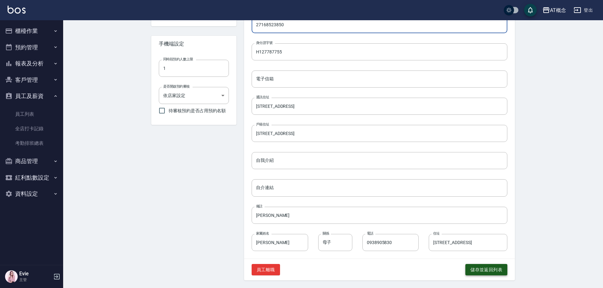
type input "27168523850"
click at [479, 270] on button "儲存並返回列表" at bounding box center [486, 270] width 42 height 12
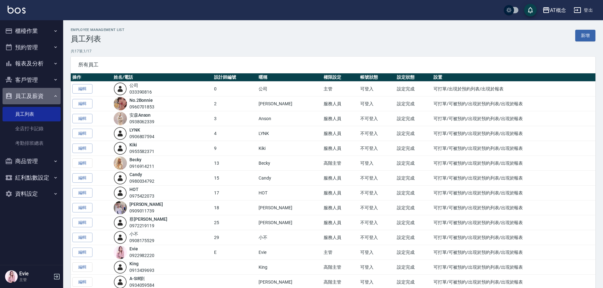
click at [27, 99] on button "員工及薪資" at bounding box center [32, 96] width 58 height 16
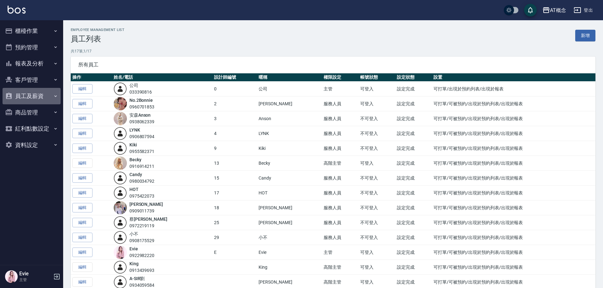
click at [27, 97] on button "員工及薪資" at bounding box center [32, 96] width 58 height 16
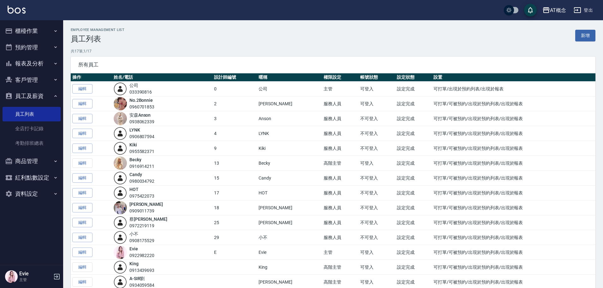
click at [54, 276] on icon "button" at bounding box center [57, 276] width 8 height 8
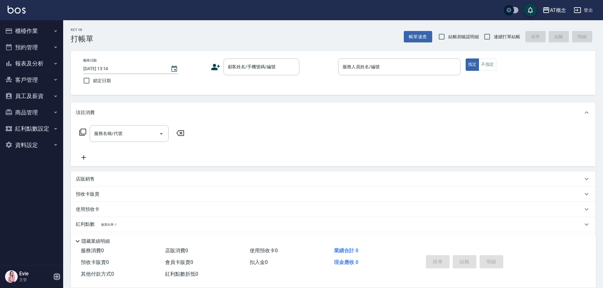
click at [56, 274] on icon "button" at bounding box center [57, 276] width 6 height 6
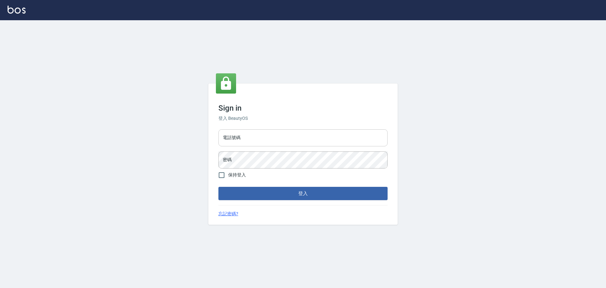
click at [240, 137] on input "電話號碼" at bounding box center [302, 137] width 169 height 17
type input "0916914211"
click at [245, 196] on button "登入" at bounding box center [302, 193] width 169 height 13
click at [250, 141] on input "電話號碼" at bounding box center [302, 137] width 169 height 17
type input "0916914211"
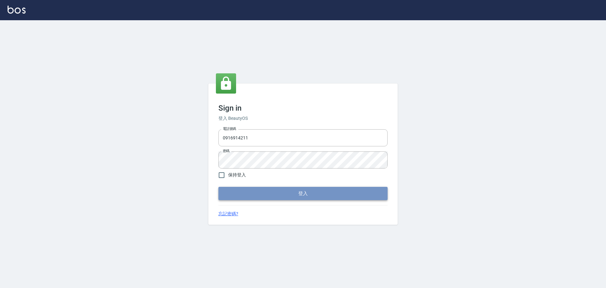
click at [228, 198] on button "登入" at bounding box center [302, 193] width 169 height 13
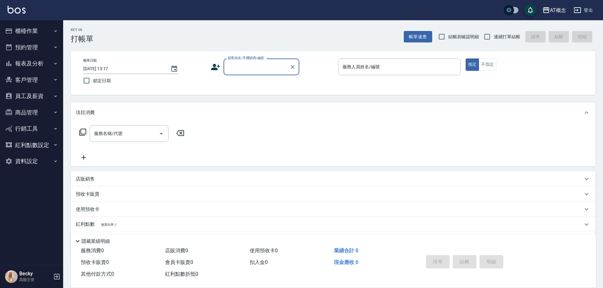
click at [33, 95] on button "員工及薪資" at bounding box center [32, 96] width 58 height 16
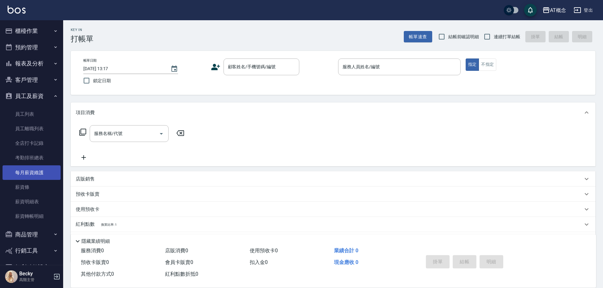
click at [45, 174] on link "每月薪資維護" at bounding box center [32, 172] width 58 height 15
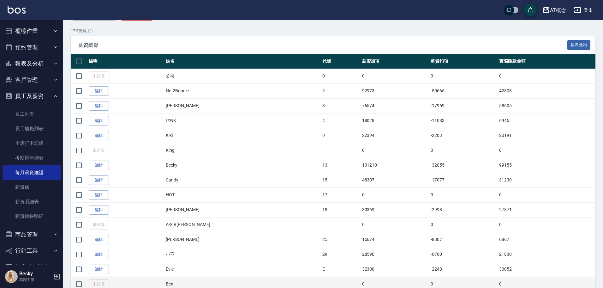
scroll to position [152, 0]
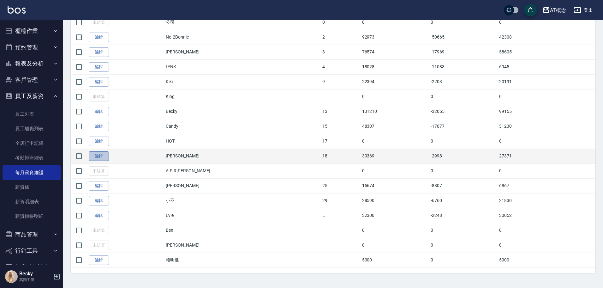
click at [96, 158] on link "編輯" at bounding box center [99, 156] width 20 height 10
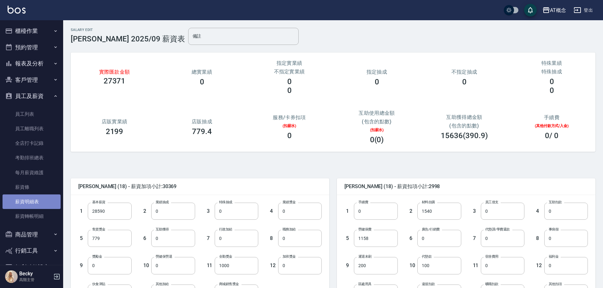
click at [40, 199] on link "薪資明細表" at bounding box center [32, 201] width 58 height 15
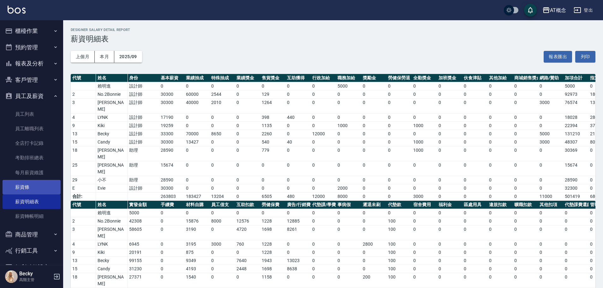
click at [24, 192] on link "薪資條" at bounding box center [32, 187] width 58 height 15
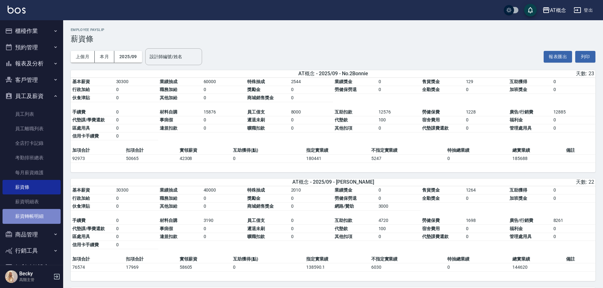
click at [36, 216] on link "薪資轉帳明細" at bounding box center [32, 216] width 58 height 15
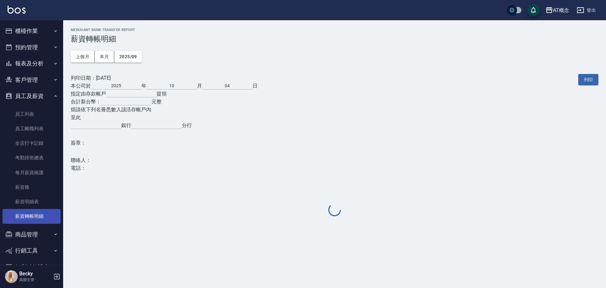
type input "034-50-562249-1"
type input "國泰世華"
type input "桃園分行"
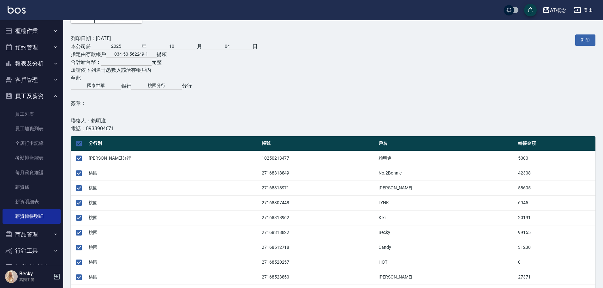
scroll to position [82, 0]
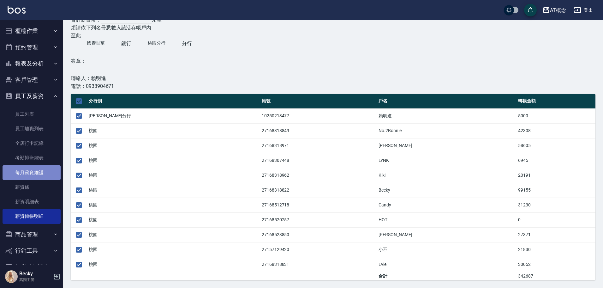
click at [33, 173] on link "每月薪資維護" at bounding box center [32, 172] width 58 height 15
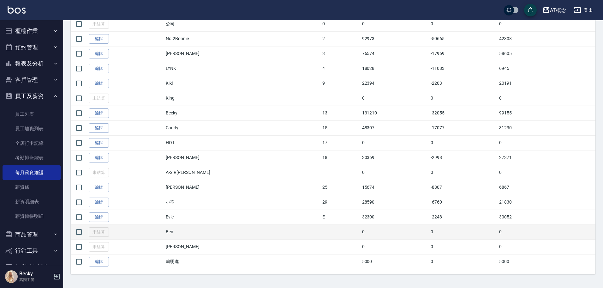
scroll to position [152, 0]
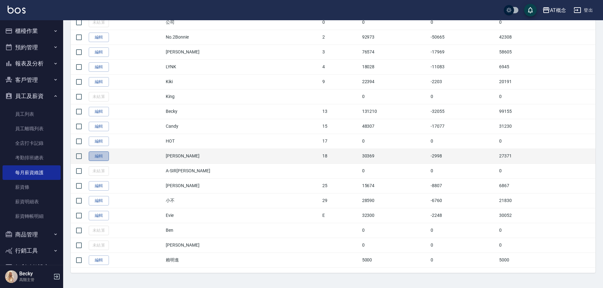
click at [93, 157] on link "編輯" at bounding box center [99, 156] width 20 height 10
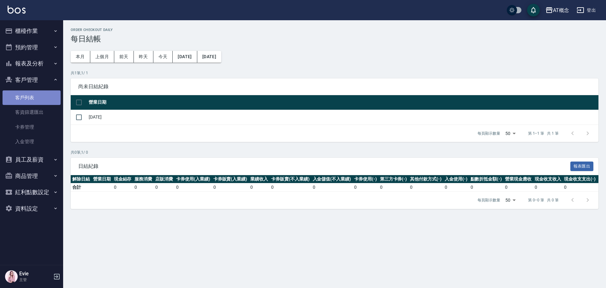
click at [35, 96] on link "客戶列表" at bounding box center [32, 97] width 58 height 15
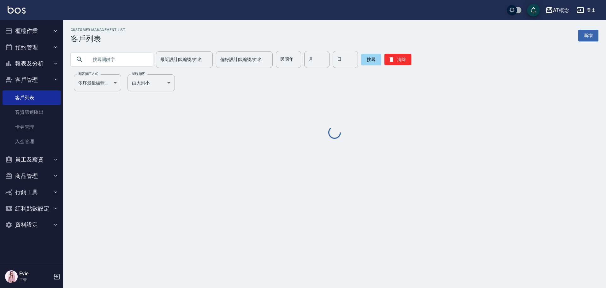
click at [104, 60] on input "text" at bounding box center [117, 59] width 59 height 17
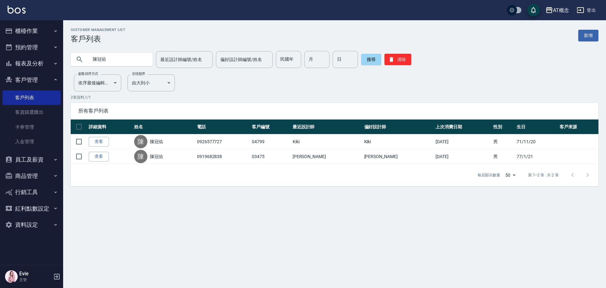
drag, startPoint x: 111, startPoint y: 60, endPoint x: 32, endPoint y: 69, distance: 79.7
click at [32, 69] on div "AT概念 登出 櫃檯作業 打帳單 帳單列表 掛單列表 座位開單 營業儀表板 現金收支登錄 高階收支登錄 材料自購登錄 每日結帳 排班表 現場電腦打卡 掃碼打卡…" at bounding box center [303, 144] width 606 height 288
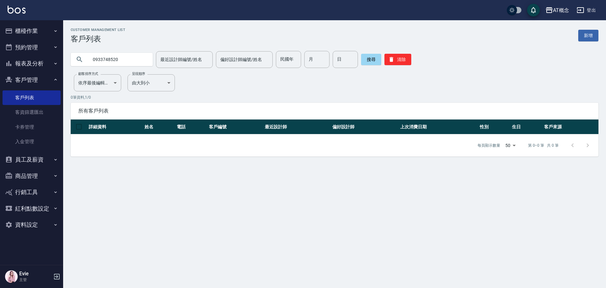
drag, startPoint x: 117, startPoint y: 58, endPoint x: 0, endPoint y: 66, distance: 117.7
click at [0, 66] on div "AT概念 登出 櫃檯作業 打帳單 帳單列表 掛單列表 座位開單 營業儀表板 現金收支登錄 高階收支登錄 材料自購登錄 每日結帳 排班表 現場電腦打卡 掃碼打卡…" at bounding box center [303, 144] width 606 height 288
type input "04099"
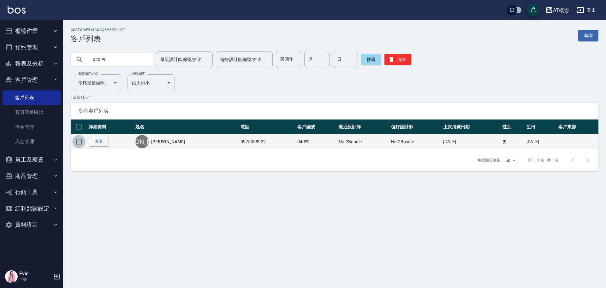
click at [80, 141] on input "checkbox" at bounding box center [78, 141] width 13 height 13
checkbox input "true"
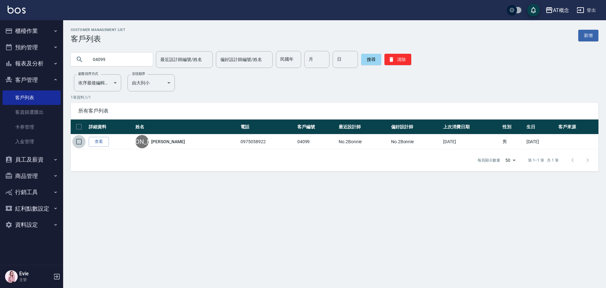
checkbox input "true"
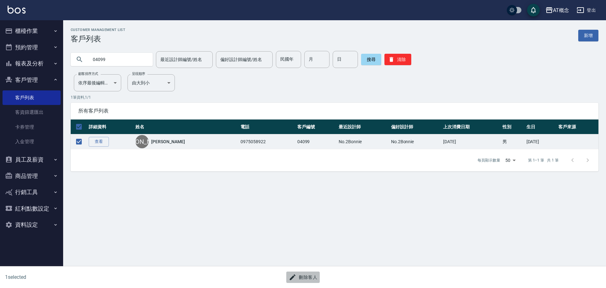
click at [316, 280] on button "刪除客人" at bounding box center [302, 277] width 33 height 12
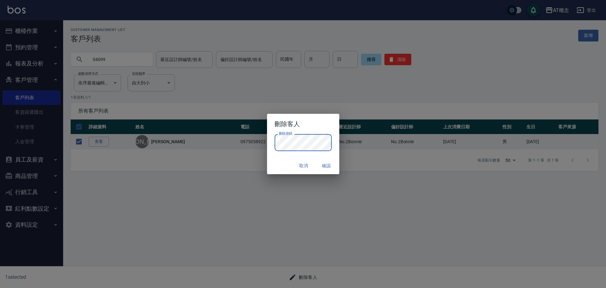
click at [283, 159] on div "取消 確認" at bounding box center [303, 165] width 72 height 17
click at [325, 168] on button "確認" at bounding box center [327, 166] width 20 height 12
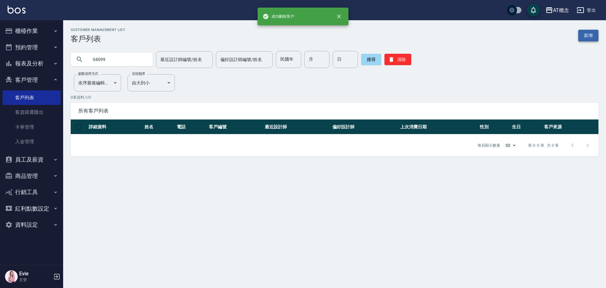
click at [595, 34] on link "新增" at bounding box center [588, 36] width 20 height 12
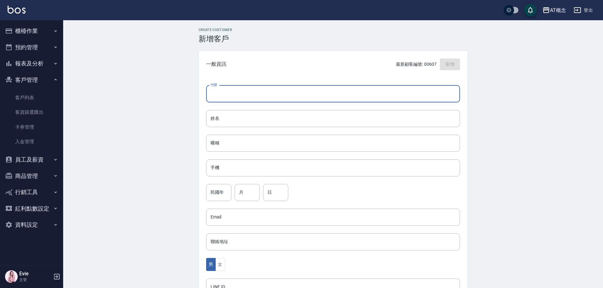
click at [242, 89] on input "代號" at bounding box center [333, 93] width 254 height 17
type input "04099"
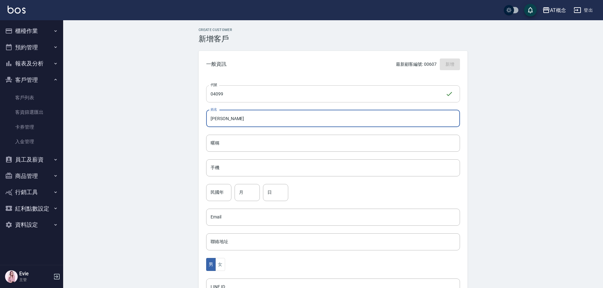
type input "邱玉惠"
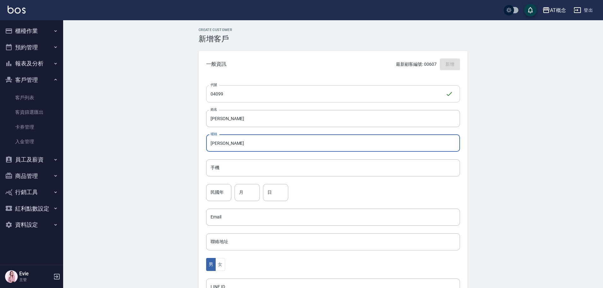
type input "玉惠"
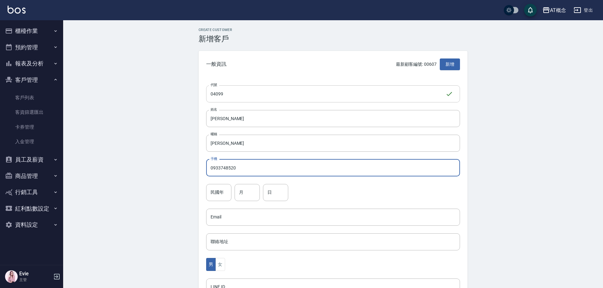
type input "0933748520"
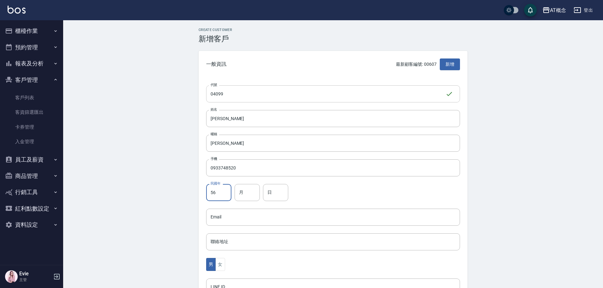
type input "56"
type input "1"
type input "12"
click at [221, 263] on button "女" at bounding box center [219, 264] width 9 height 13
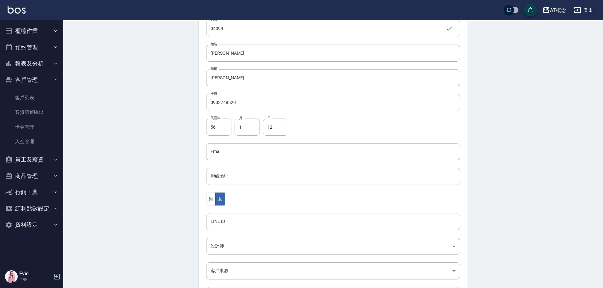
scroll to position [123, 0]
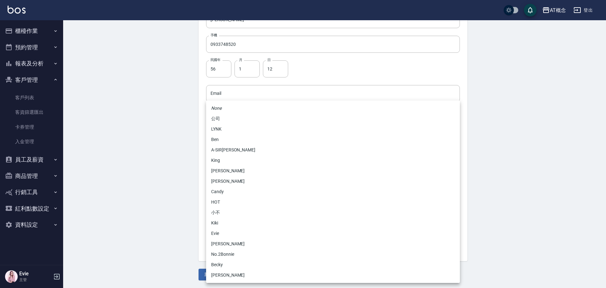
click at [232, 188] on body "AT概念 登出 櫃檯作業 打帳單 帳單列表 掛單列表 座位開單 營業儀表板 現金收支登錄 高階收支登錄 材料自購登錄 每日結帳 排班表 現場電腦打卡 掃碼打卡…" at bounding box center [303, 82] width 606 height 411
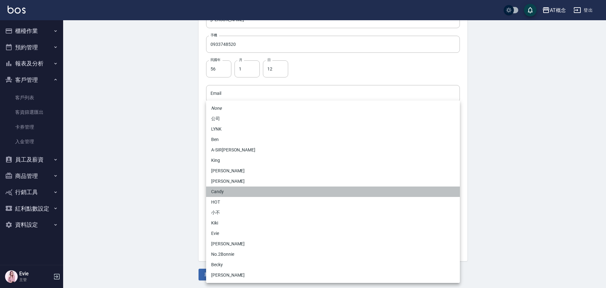
click at [221, 191] on li "Candy" at bounding box center [333, 191] width 254 height 10
type input "95c88325-489e-4505-91c2-94462fb1bea6"
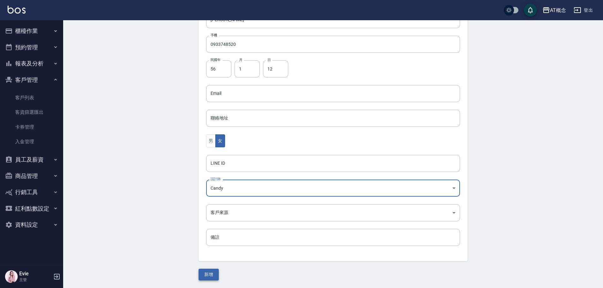
click at [212, 270] on button "新增" at bounding box center [209, 274] width 20 height 12
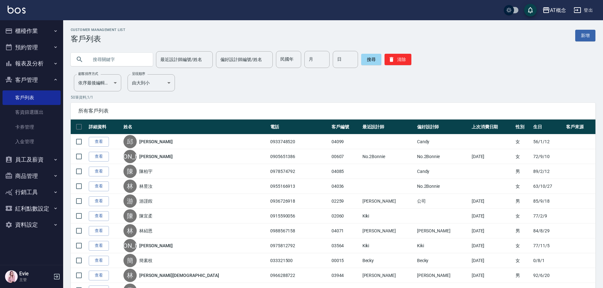
click at [124, 59] on input "text" at bounding box center [117, 59] width 59 height 17
click at [121, 60] on input "text" at bounding box center [117, 59] width 59 height 17
click at [109, 58] on input "text" at bounding box center [117, 59] width 59 height 17
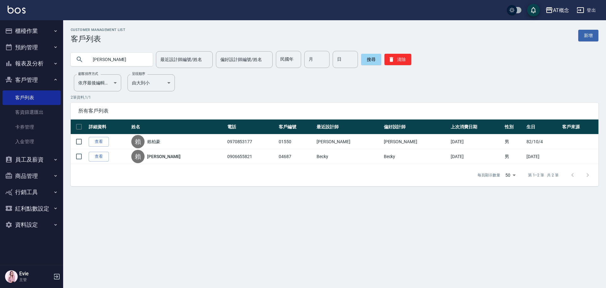
type input "賴"
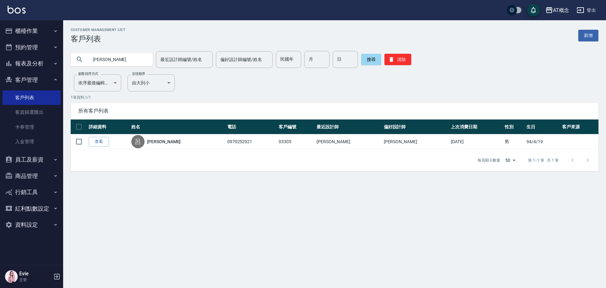
type input "呂"
type input "郭"
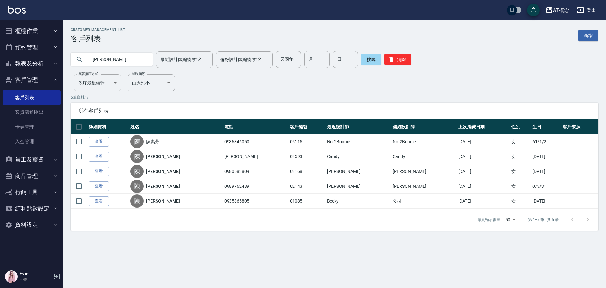
drag, startPoint x: 99, startPoint y: 58, endPoint x: 68, endPoint y: 58, distance: 30.9
click at [70, 59] on div "陳惠 最近設計師編號/姓名 最近設計師編號/姓名 偏好設計師編號/姓名 偏好設計師編號/姓名 民國年 民國年 月 月 日 日 搜尋 清除" at bounding box center [330, 55] width 535 height 25
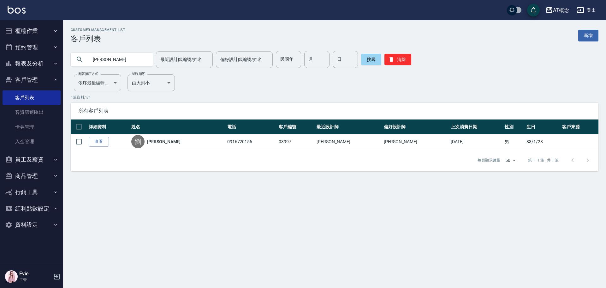
type input "劉"
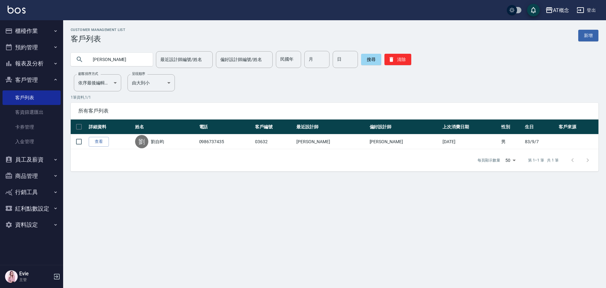
type input "劉"
type input "林采"
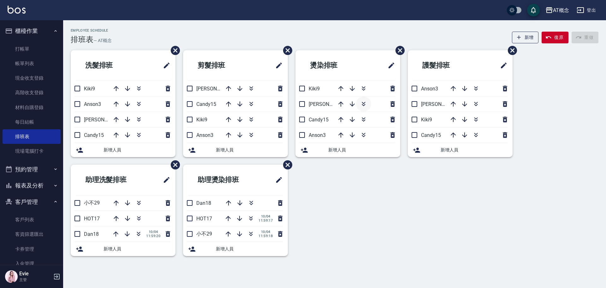
click at [364, 104] on icon "button" at bounding box center [364, 104] width 8 height 8
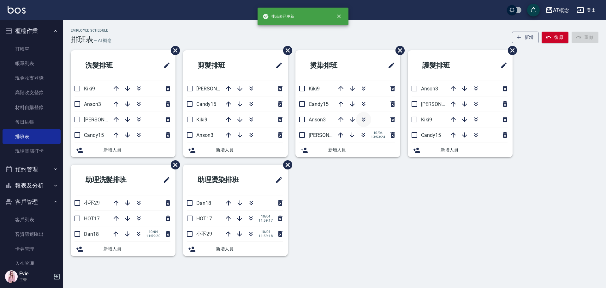
click at [362, 118] on icon "button" at bounding box center [364, 120] width 8 height 8
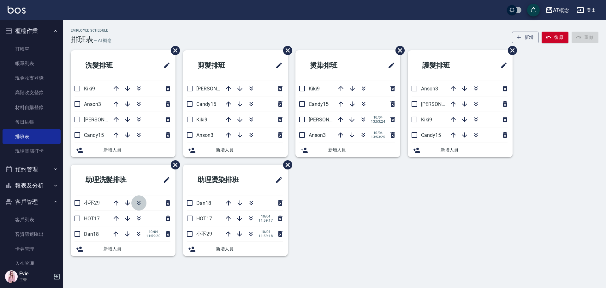
click at [139, 201] on icon "button" at bounding box center [139, 203] width 8 height 8
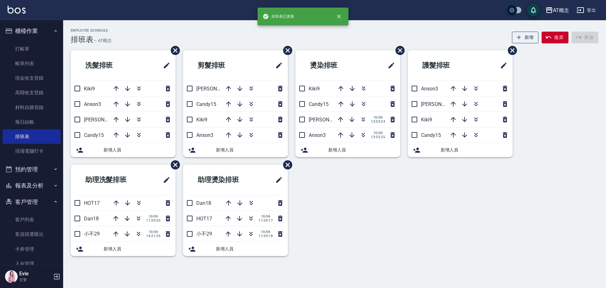
click at [139, 204] on icon "button" at bounding box center [139, 203] width 8 height 8
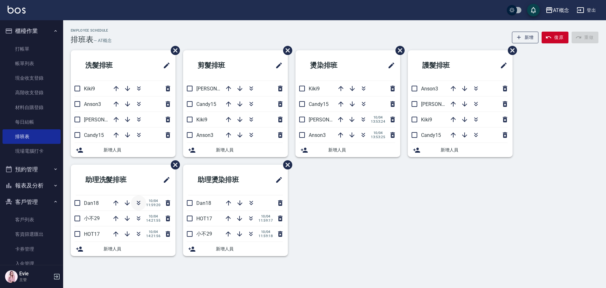
click at [138, 200] on icon "button" at bounding box center [139, 203] width 8 height 8
click at [137, 202] on icon "button" at bounding box center [139, 203] width 8 height 8
click at [252, 201] on icon "button" at bounding box center [252, 203] width 8 height 8
click at [250, 219] on icon "button" at bounding box center [250, 219] width 3 height 2
